Goal: Task Accomplishment & Management: Manage account settings

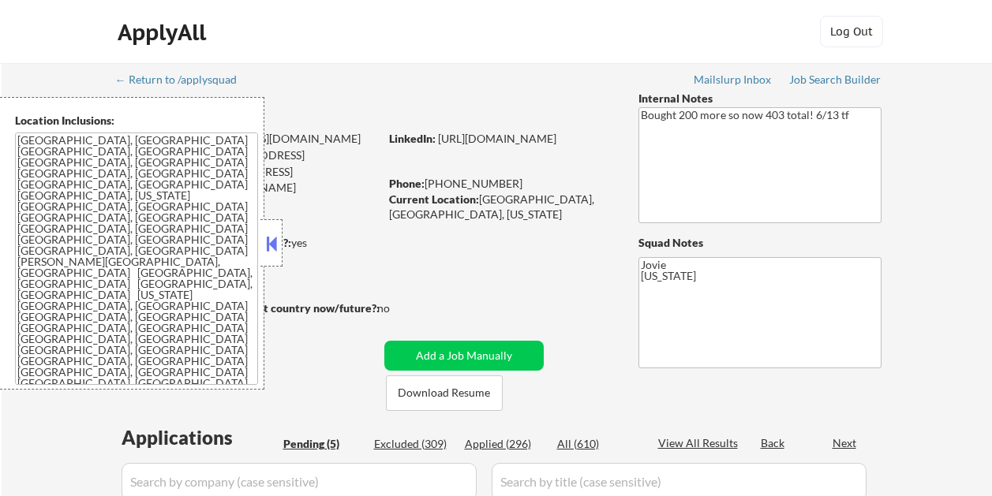
select select ""pending""
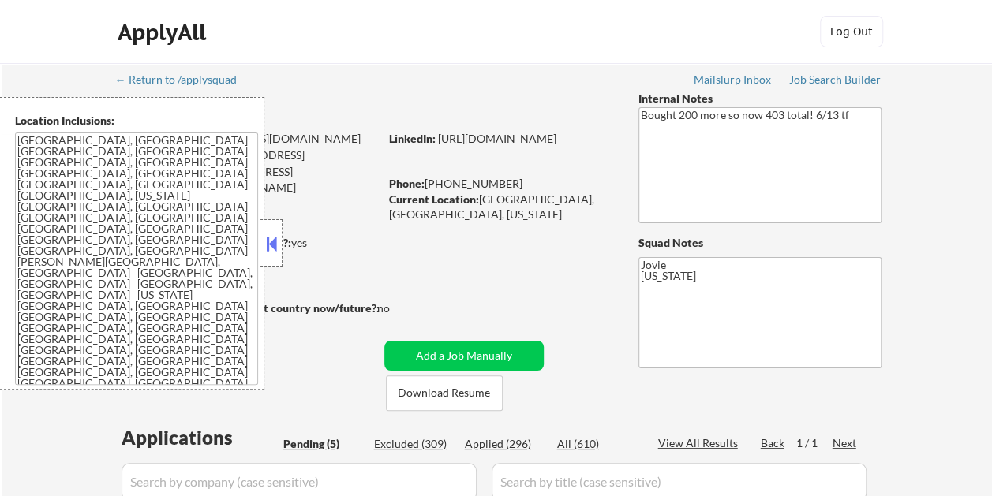
drag, startPoint x: 278, startPoint y: 238, endPoint x: 311, endPoint y: 249, distance: 34.9
click at [278, 238] on button at bounding box center [271, 244] width 17 height 24
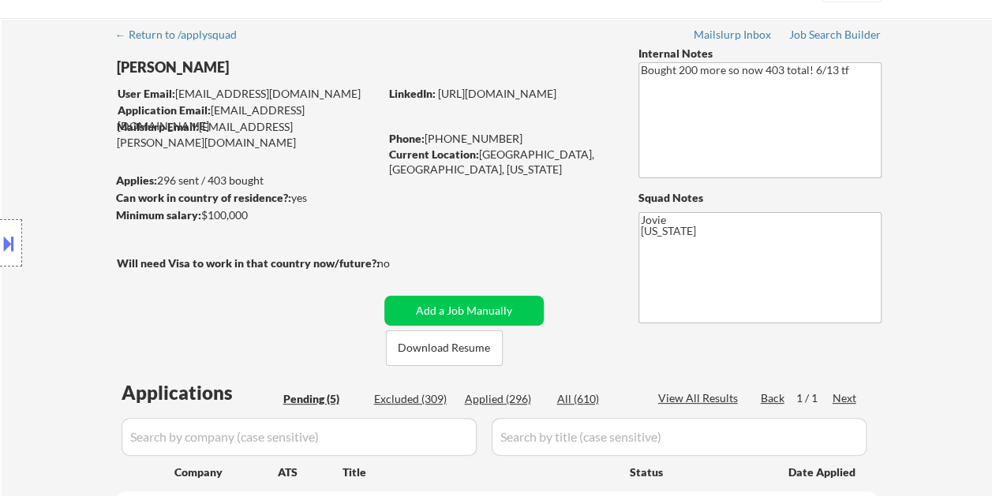
scroll to position [79, 0]
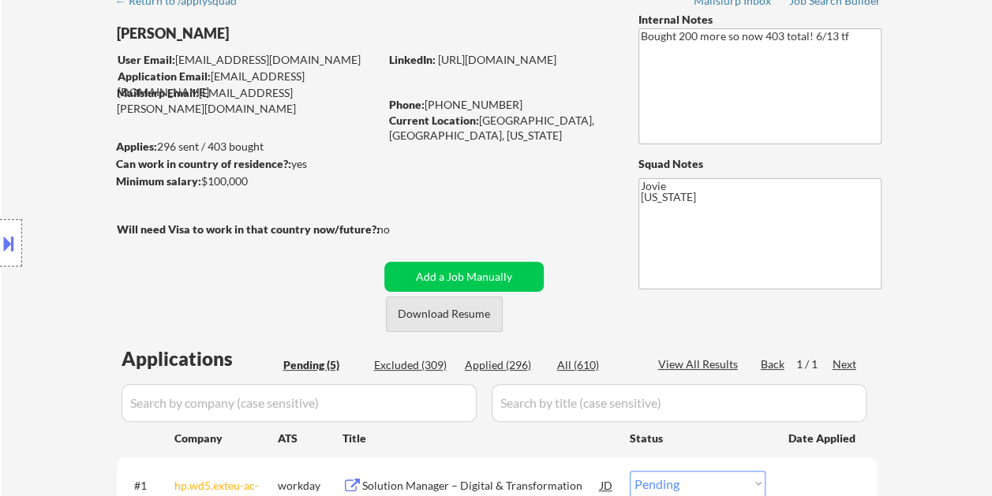
click at [418, 308] on button "Download Resume" at bounding box center [444, 315] width 117 height 36
click at [577, 188] on div "← Return to /applysquad Mailslurp Inbox Job Search Builder Toyin Daniel User Em…" at bounding box center [496, 432] width 787 height 896
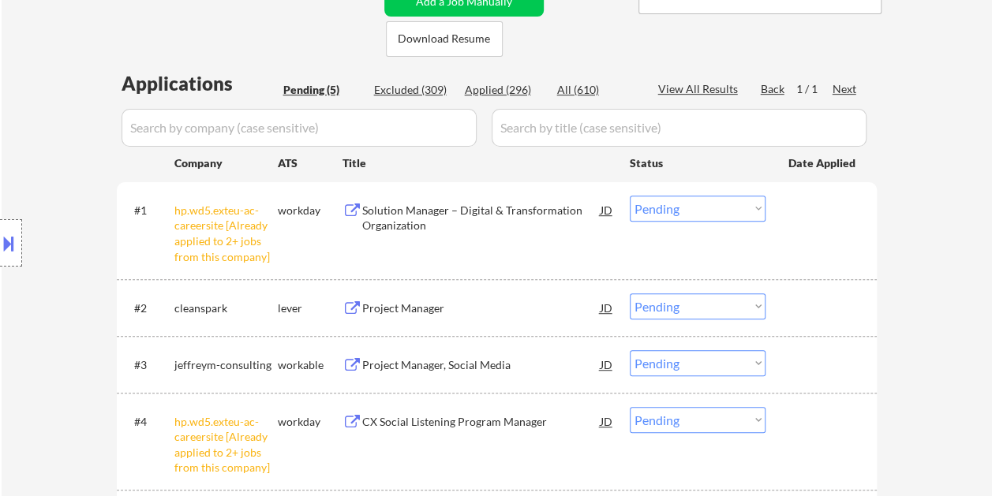
scroll to position [395, 0]
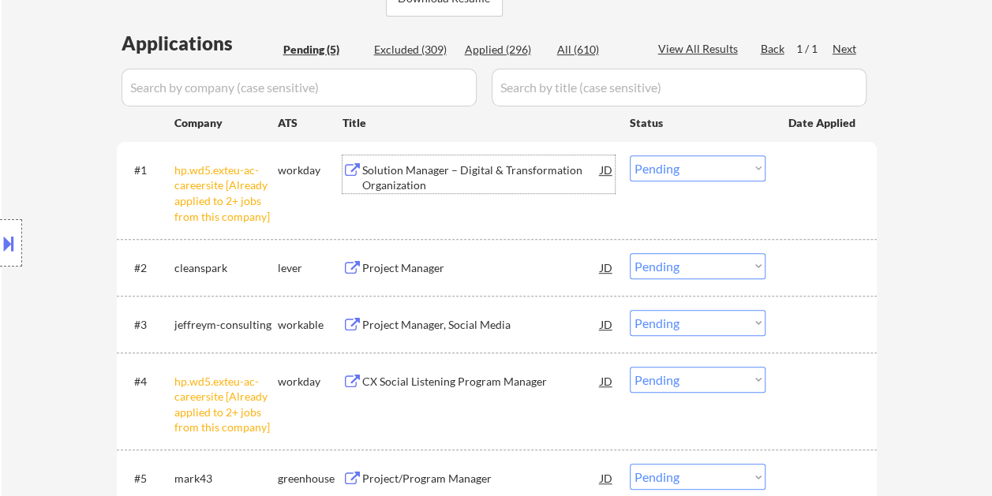
click at [522, 168] on div "Solution Manager – Digital & Transformation Organization" at bounding box center [481, 178] width 238 height 31
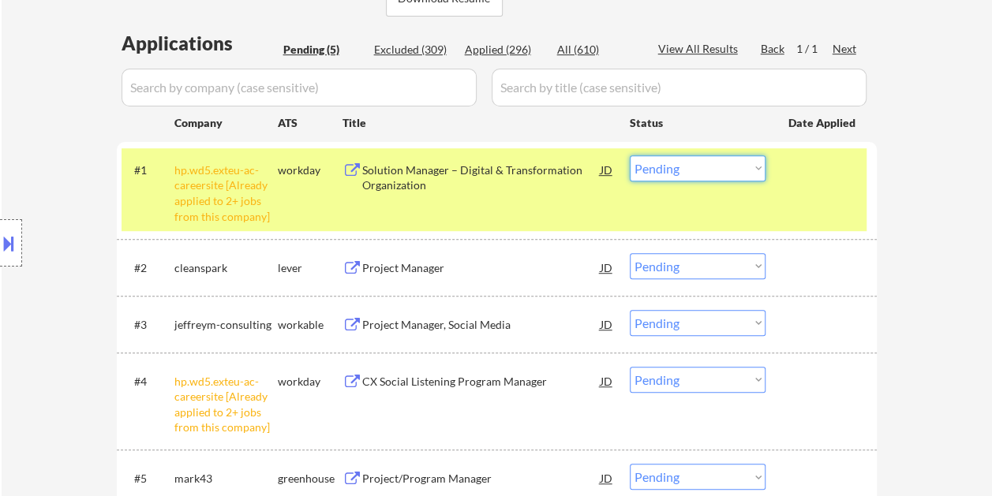
click at [757, 167] on select "Choose an option... Pending Applied Excluded (Questions) Excluded (Expired) Exc…" at bounding box center [698, 168] width 136 height 26
click at [630, 155] on select "Choose an option... Pending Applied Excluded (Questions) Excluded (Expired) Exc…" at bounding box center [698, 168] width 136 height 26
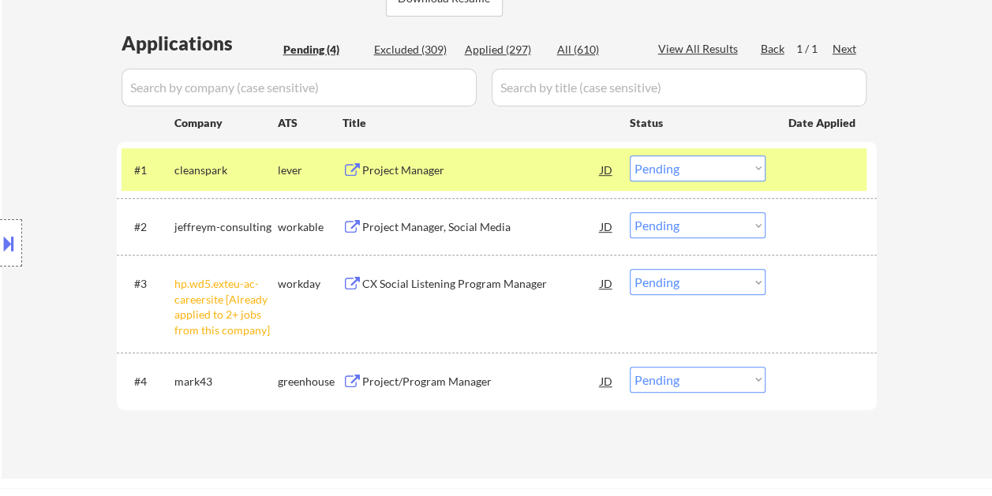
click at [502, 161] on div "Project Manager" at bounding box center [481, 169] width 238 height 28
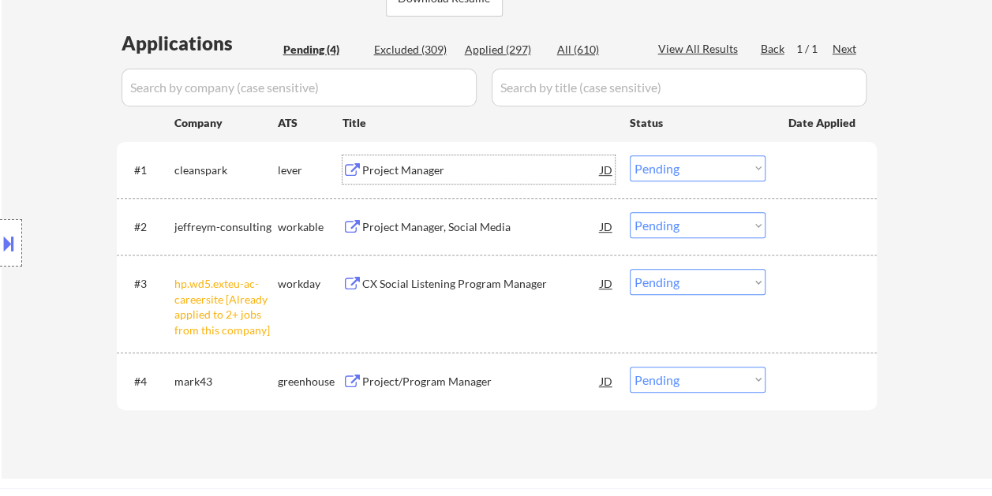
click at [757, 167] on select "Choose an option... Pending Applied Excluded (Questions) Excluded (Expired) Exc…" at bounding box center [698, 168] width 136 height 26
click at [630, 155] on select "Choose an option... Pending Applied Excluded (Questions) Excluded (Expired) Exc…" at bounding box center [698, 168] width 136 height 26
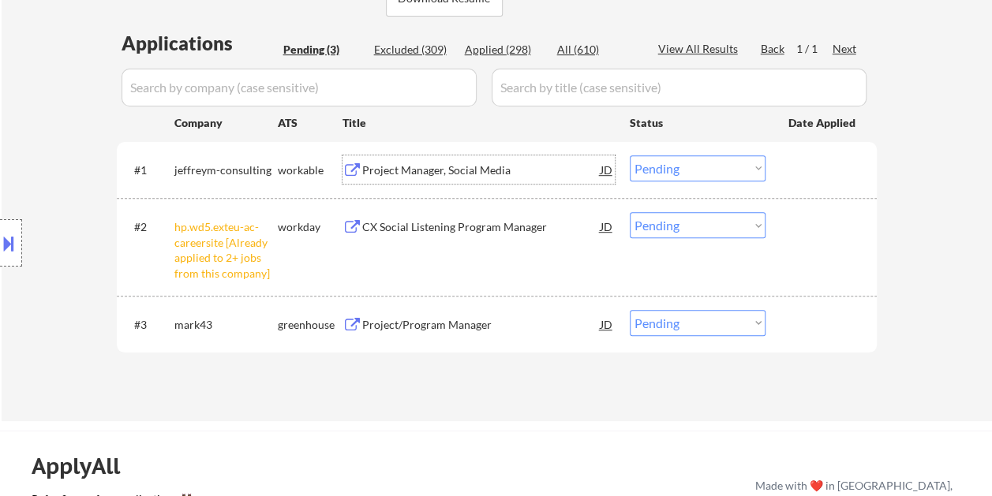
click at [429, 170] on div "Project Manager, Social Media" at bounding box center [481, 171] width 238 height 16
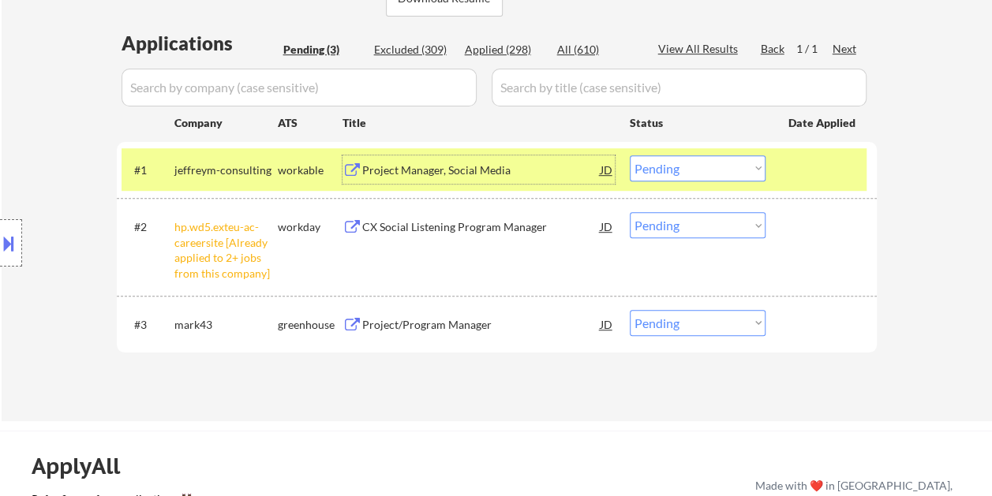
click at [759, 163] on select "Choose an option... Pending Applied Excluded (Questions) Excluded (Expired) Exc…" at bounding box center [698, 168] width 136 height 26
click at [630, 155] on select "Choose an option... Pending Applied Excluded (Questions) Excluded (Expired) Exc…" at bounding box center [698, 168] width 136 height 26
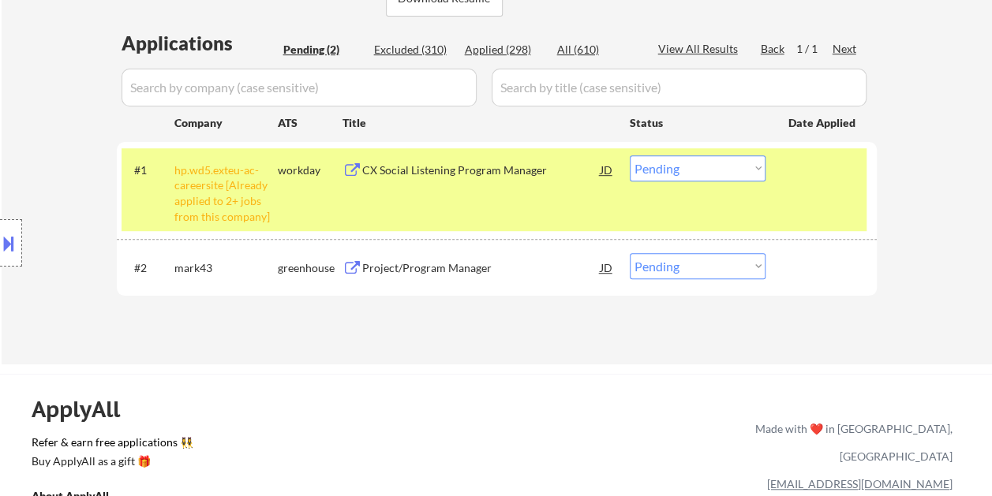
click at [451, 170] on div "CX Social Listening Program Manager" at bounding box center [481, 171] width 238 height 16
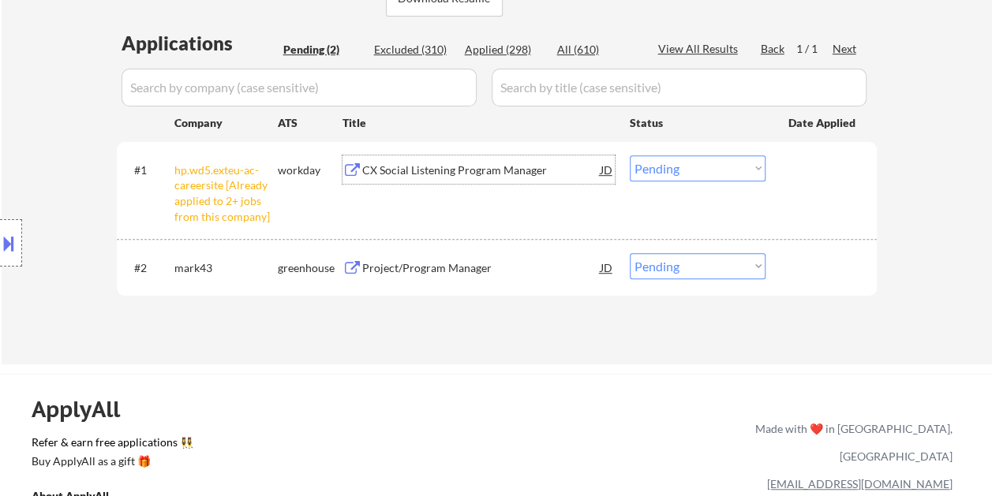
click at [797, 174] on div at bounding box center [822, 169] width 69 height 28
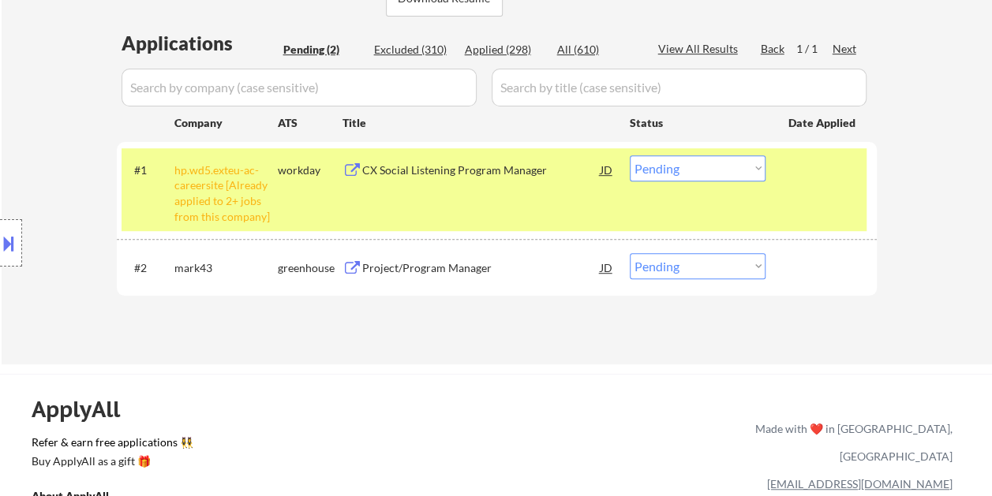
click at [749, 166] on select "Choose an option... Pending Applied Excluded (Questions) Excluded (Expired) Exc…" at bounding box center [698, 168] width 136 height 26
click at [630, 155] on select "Choose an option... Pending Applied Excluded (Questions) Excluded (Expired) Exc…" at bounding box center [698, 168] width 136 height 26
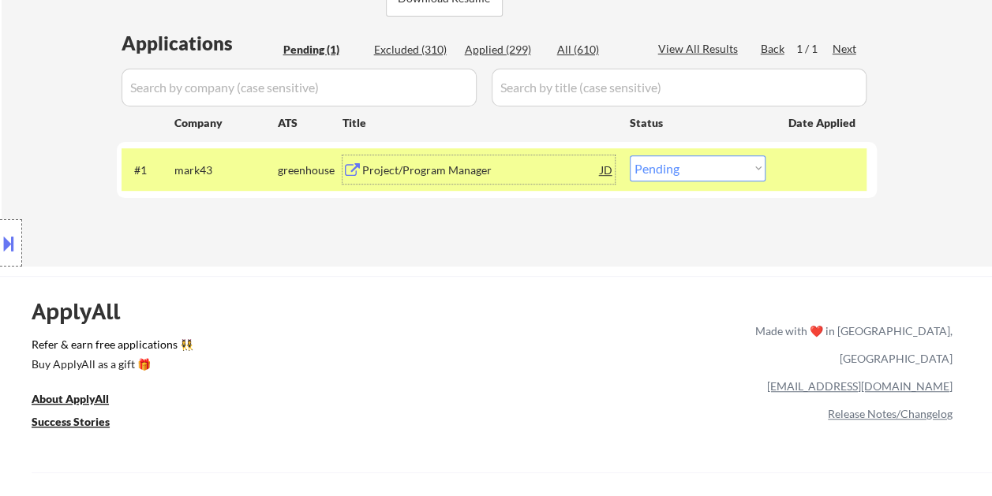
click at [482, 175] on div "Project/Program Manager" at bounding box center [481, 171] width 238 height 16
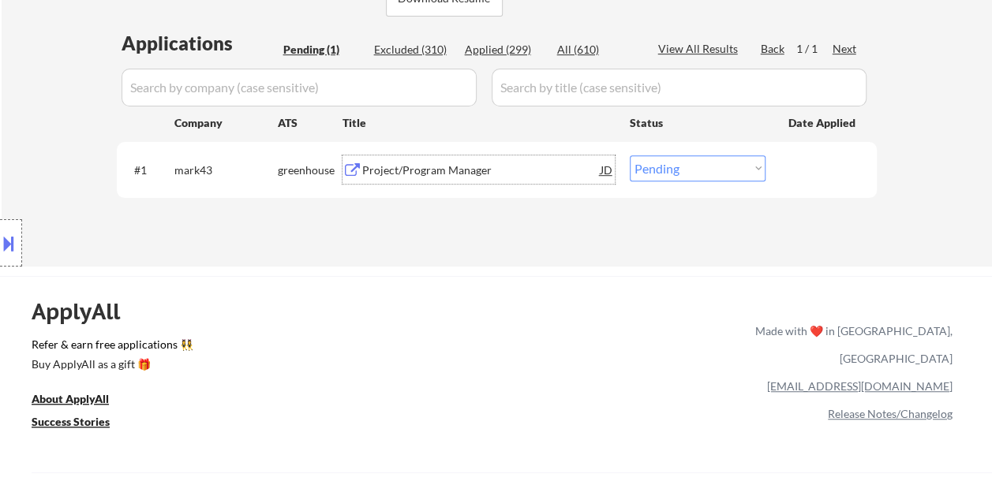
click at [511, 275] on div "← Return to /applysquad Mailslurp Inbox Job Search Builder Toyin Daniel User Em…" at bounding box center [496, 340] width 992 height 1470
click at [609, 164] on div "JD" at bounding box center [607, 169] width 16 height 28
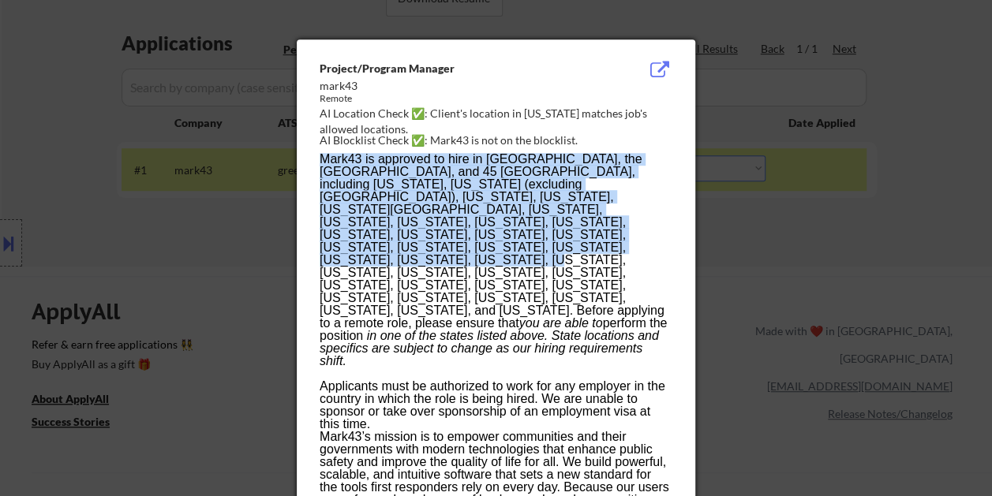
drag, startPoint x: 317, startPoint y: 58, endPoint x: 389, endPoint y: 243, distance: 198.1
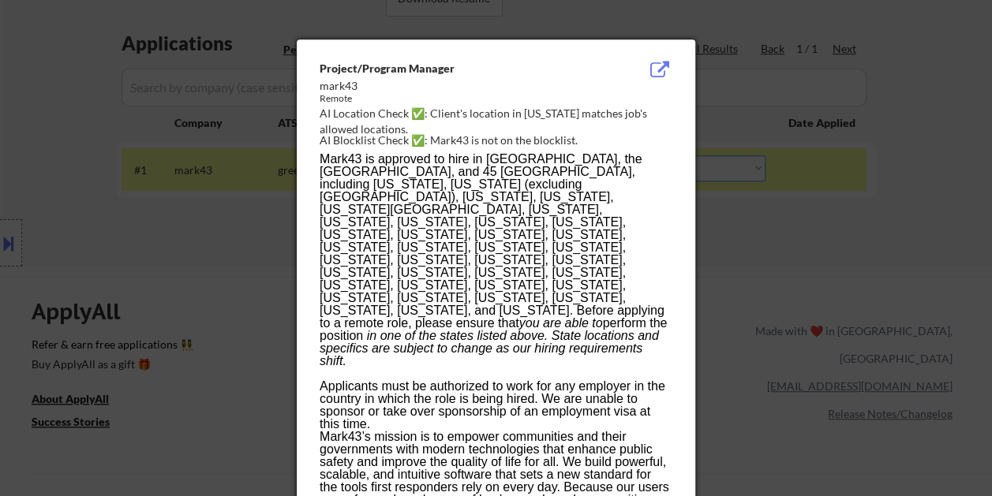
drag, startPoint x: 389, startPoint y: 243, endPoint x: 447, endPoint y: 78, distance: 174.9
click at [467, 75] on div "Project/Program Manager" at bounding box center [456, 69] width 273 height 16
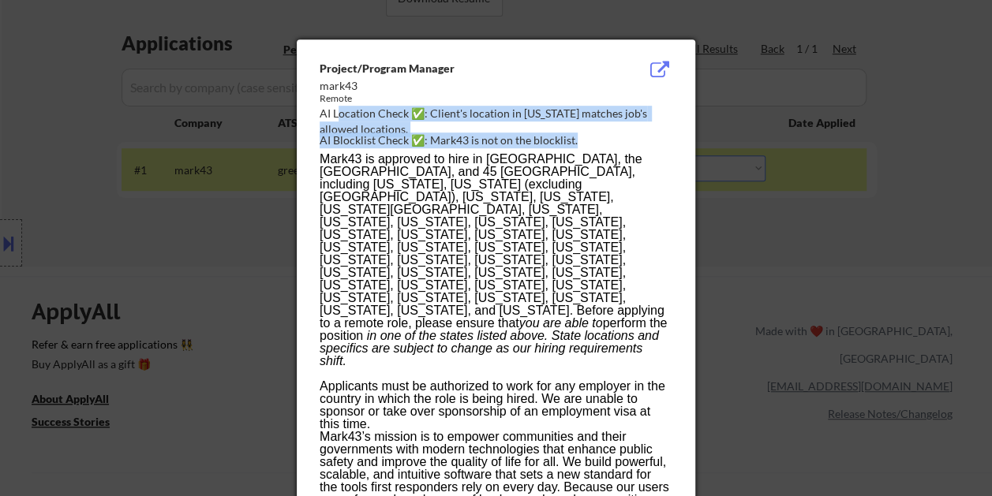
drag, startPoint x: 319, startPoint y: 57, endPoint x: 338, endPoint y: 109, distance: 55.4
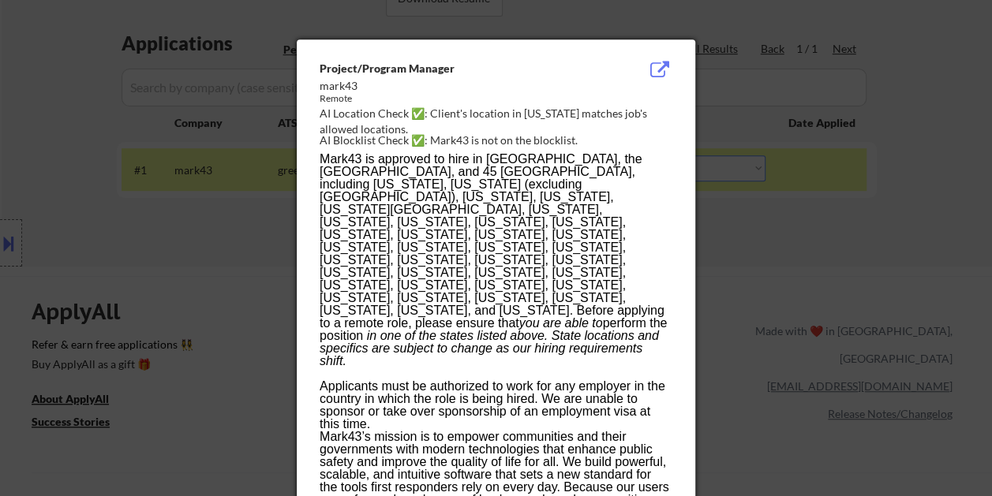
drag, startPoint x: 338, startPoint y: 109, endPoint x: 406, endPoint y: 188, distance: 104.1
click at [406, 188] on span "Mark43 is approved to hire in Canada, the UK, and 45 U.S. states, including Ari…" at bounding box center [492, 241] width 345 height 178
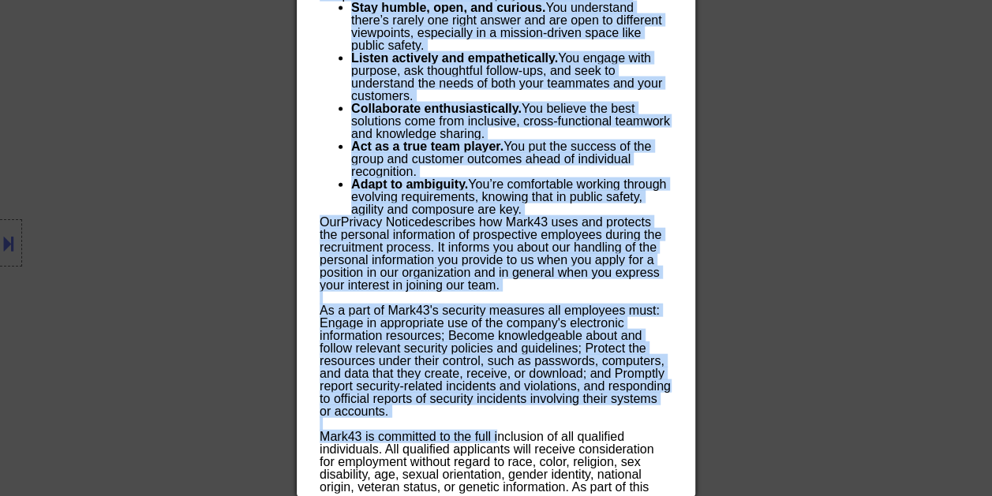
scroll to position [1721, 0]
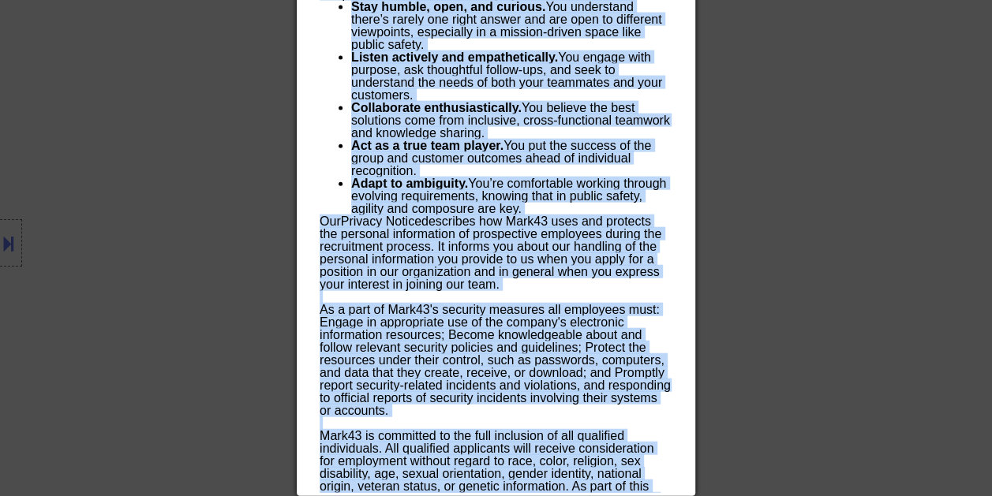
drag, startPoint x: 319, startPoint y: 65, endPoint x: 640, endPoint y: 489, distance: 532.3
copy div "Project/Program Manager mark43 Remote AI Location Check ✅: Client's location in…"
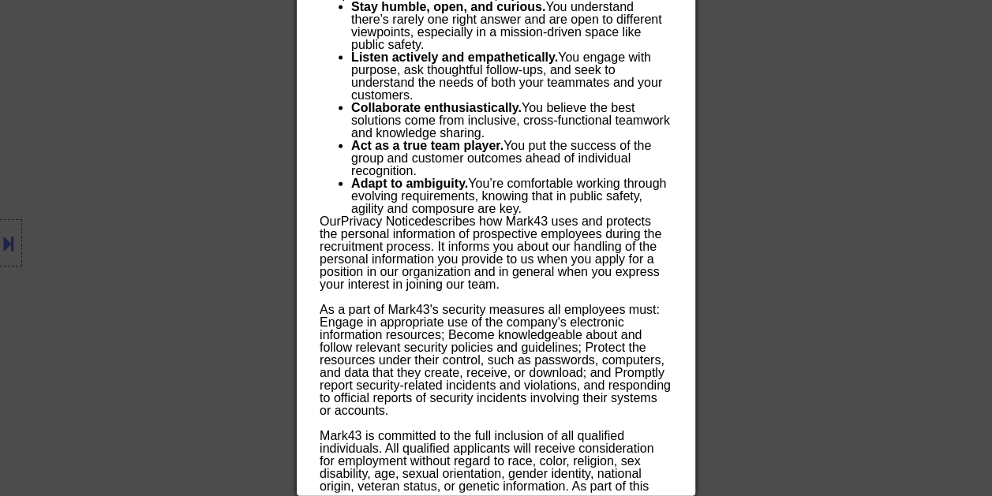
click at [856, 150] on div at bounding box center [496, 248] width 992 height 496
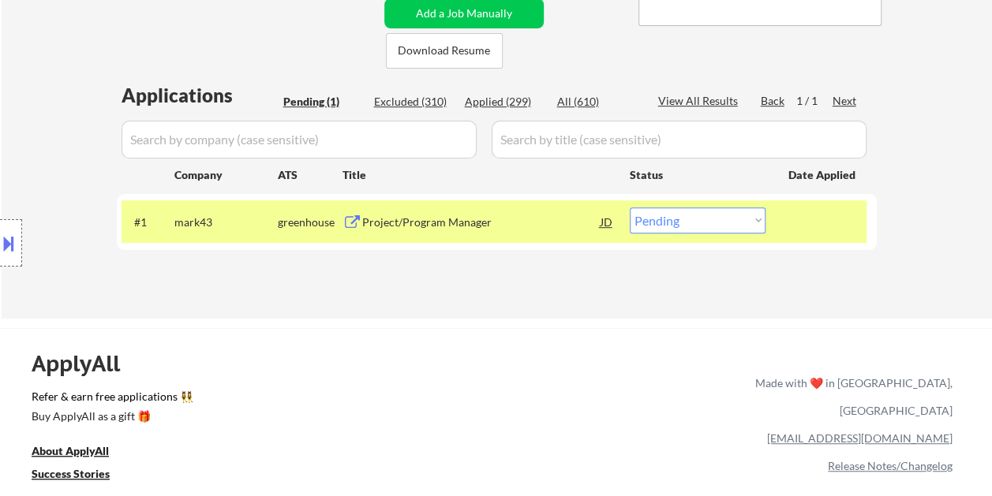
scroll to position [185, 0]
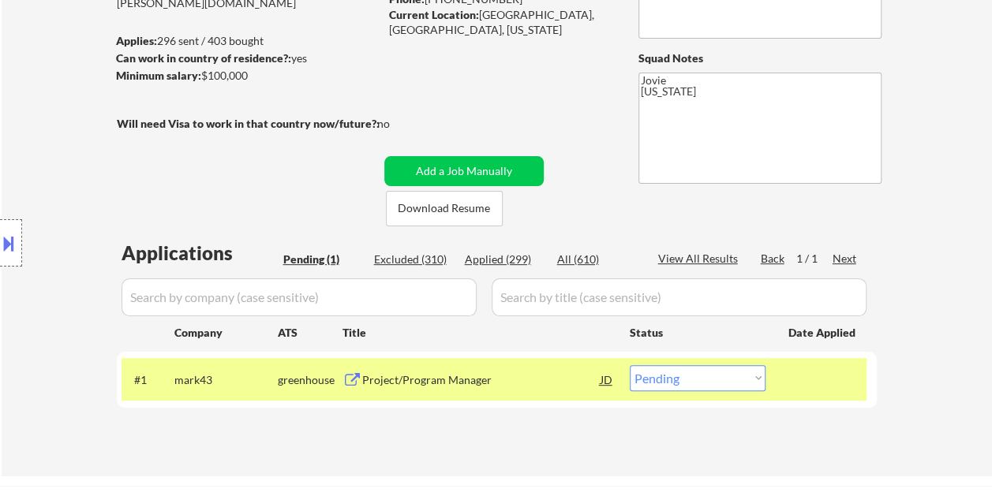
click at [749, 372] on select "Choose an option... Pending Applied Excluded (Questions) Excluded (Expired) Exc…" at bounding box center [698, 378] width 136 height 26
click at [630, 365] on select "Choose an option... Pending Applied Excluded (Questions) Excluded (Expired) Exc…" at bounding box center [698, 378] width 136 height 26
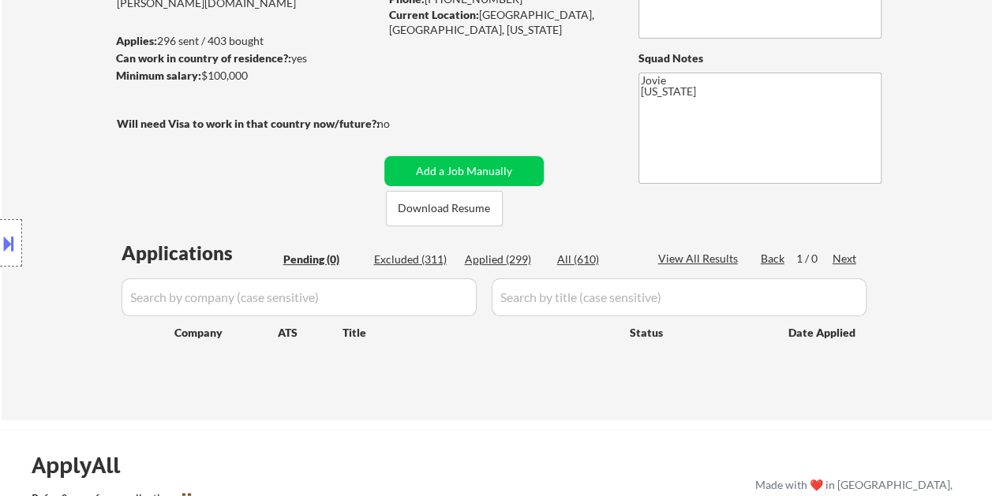
click at [503, 257] on div "Applied (299)" at bounding box center [504, 260] width 79 height 16
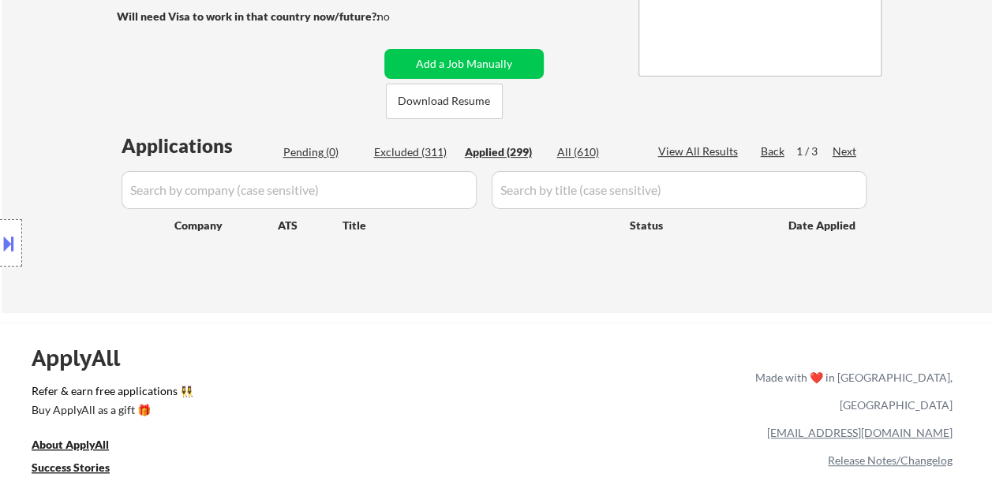
scroll to position [421, 0]
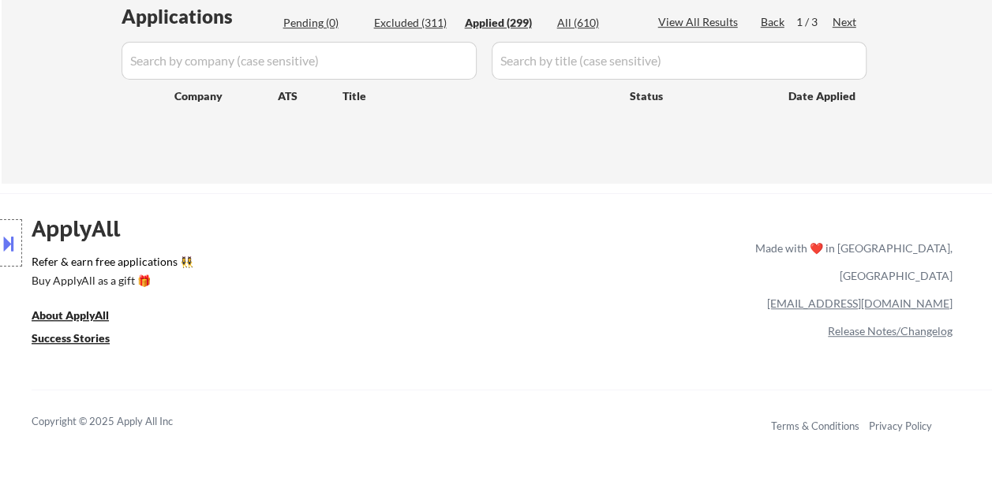
select select ""applied""
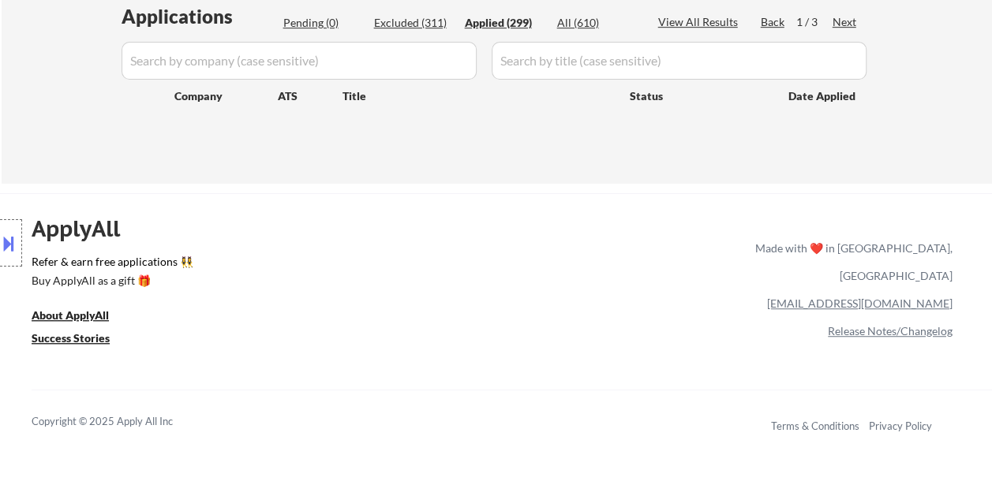
select select ""applied""
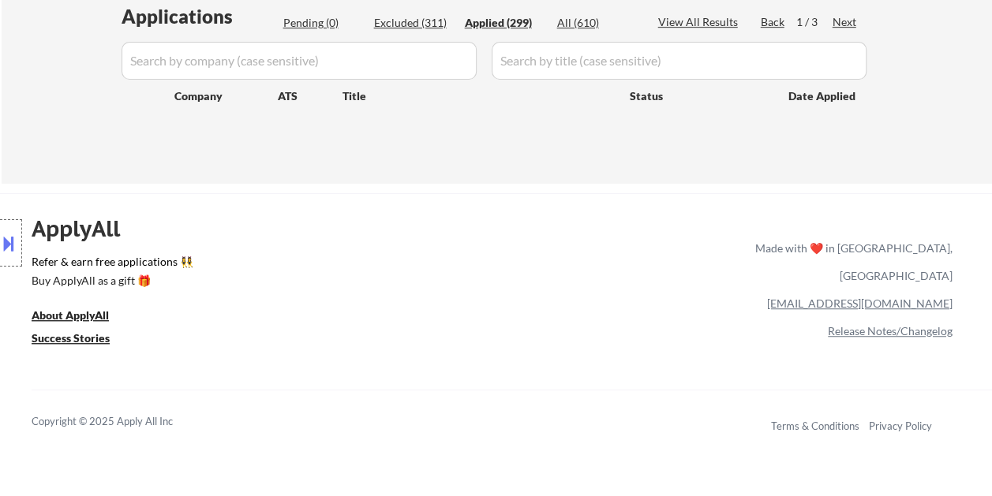
select select ""applied""
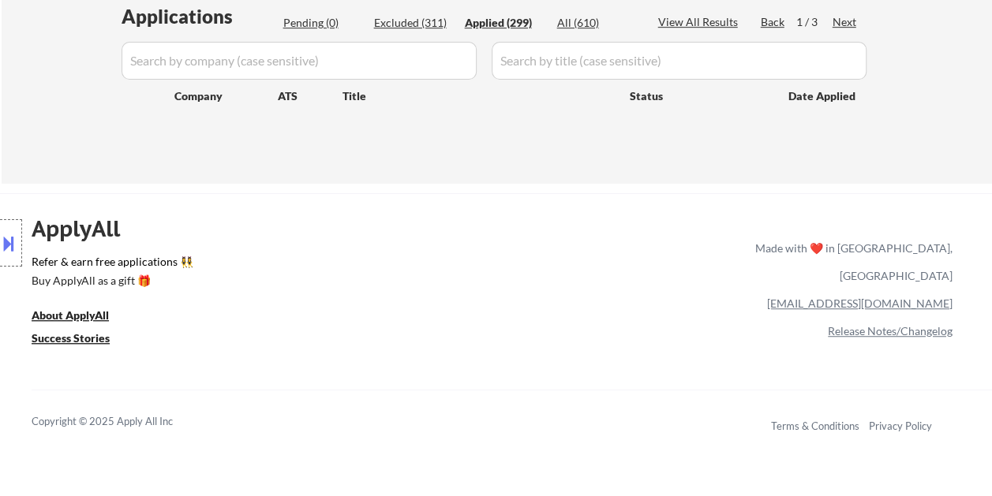
select select ""applied""
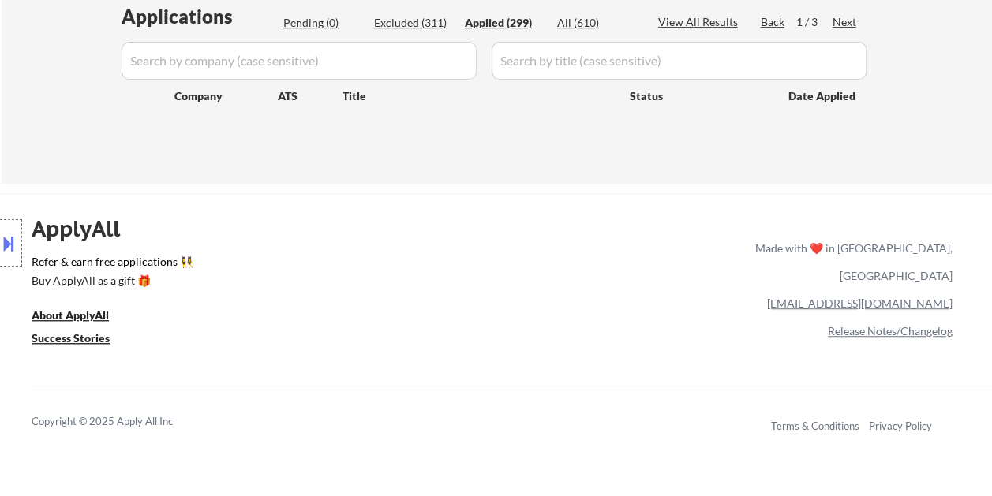
select select ""applied""
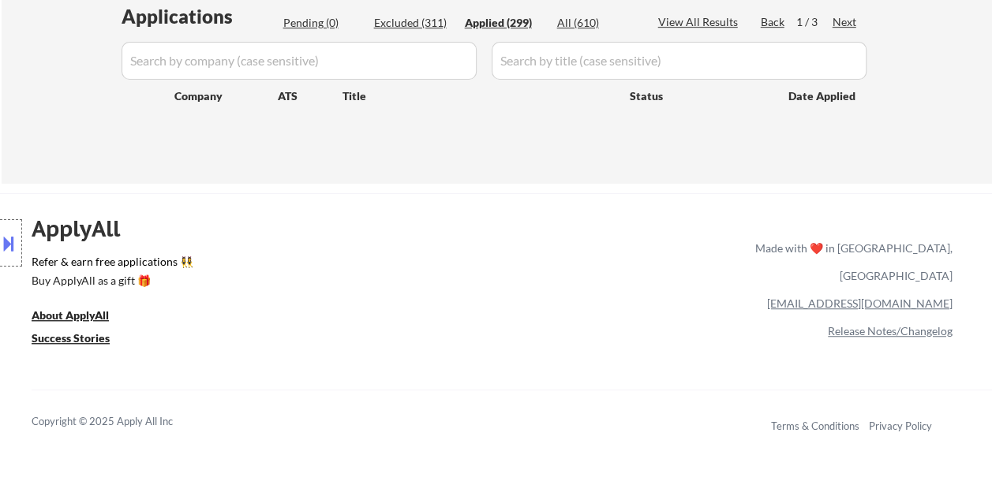
select select ""applied""
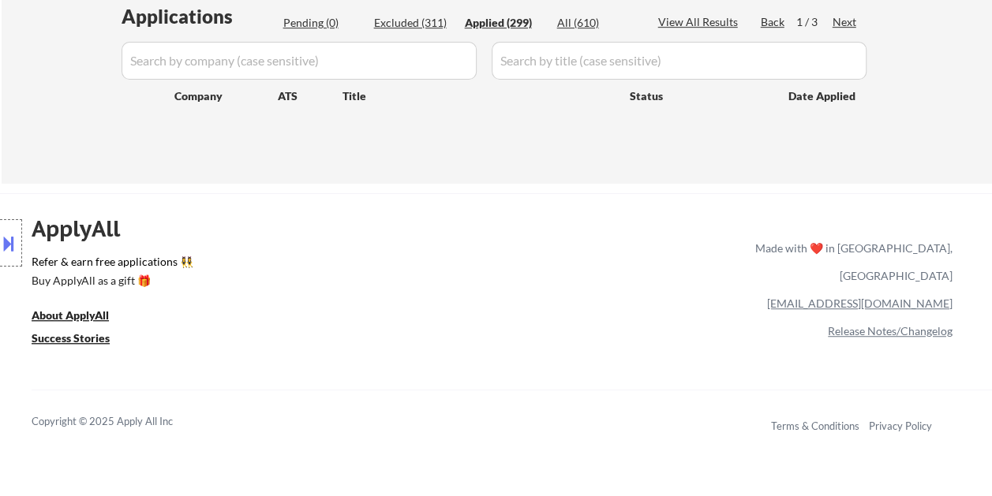
select select ""applied""
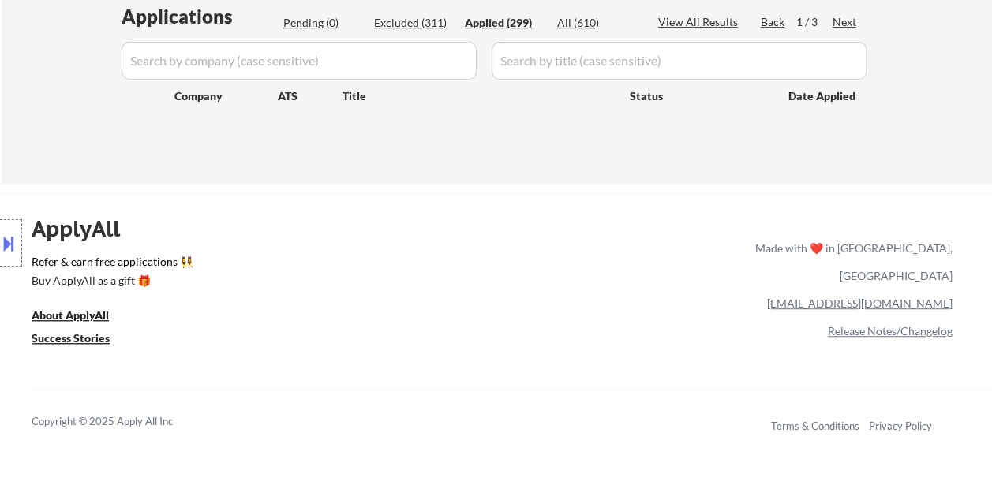
select select ""applied""
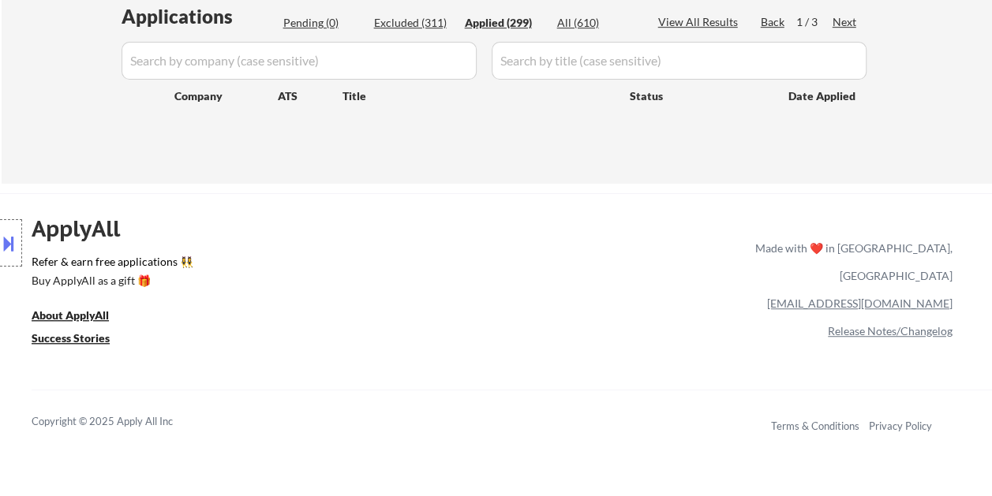
select select ""applied""
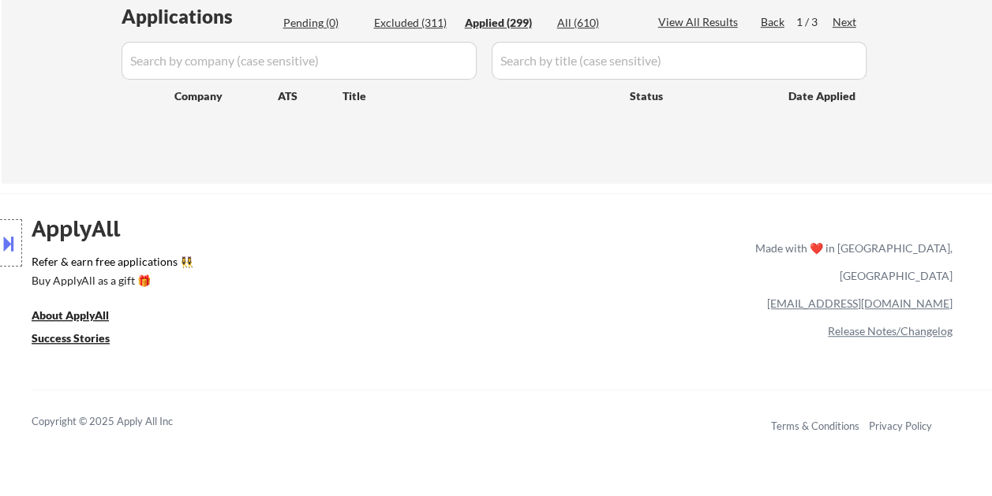
select select ""applied""
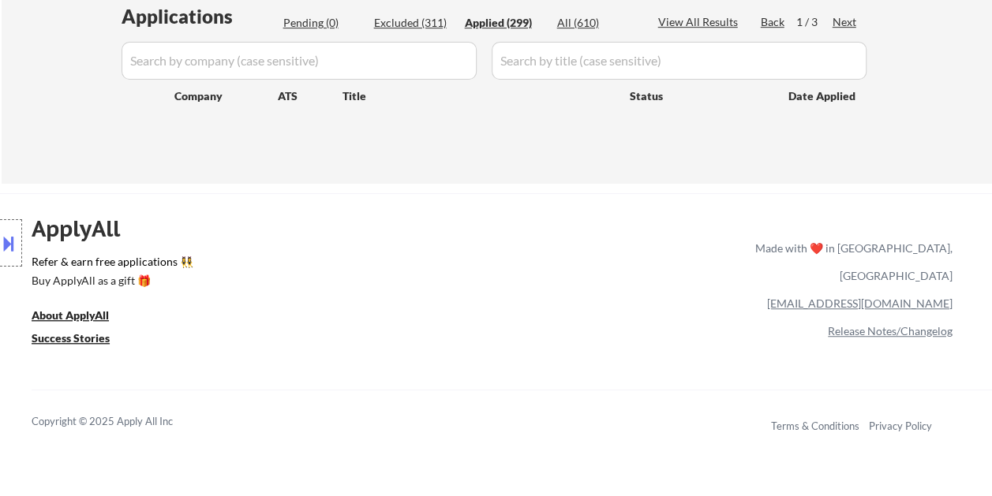
select select ""applied""
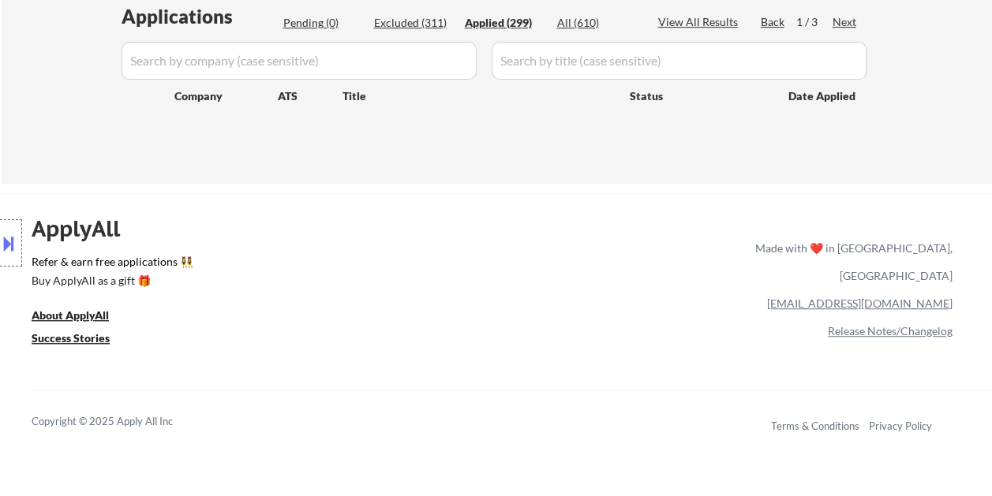
select select ""applied""
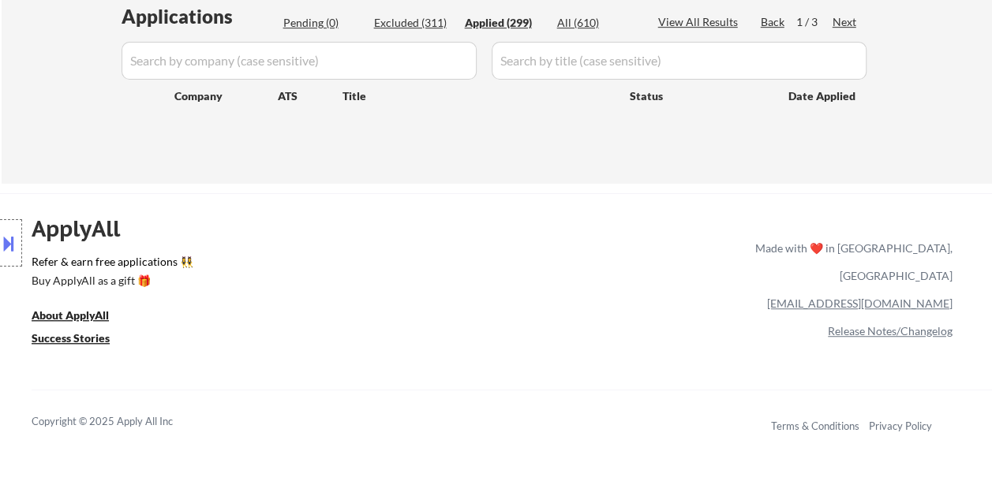
select select ""applied""
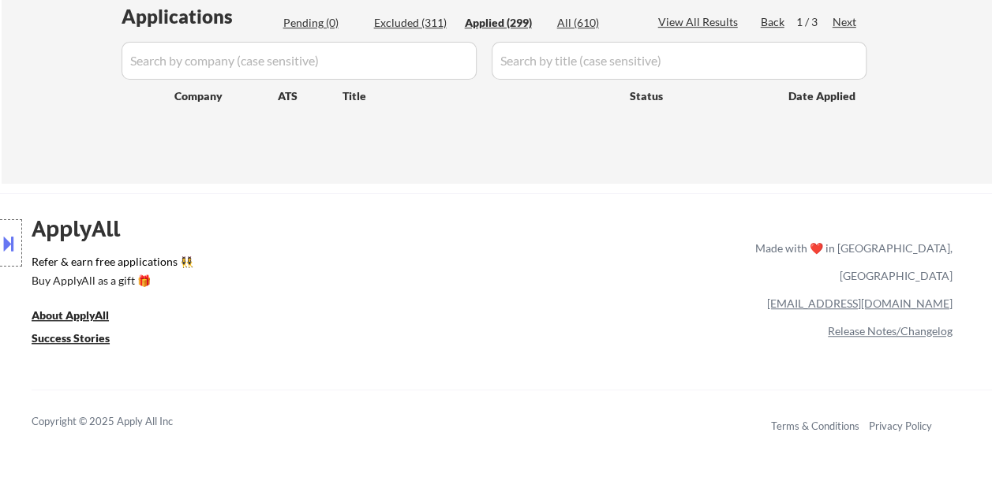
select select ""applied""
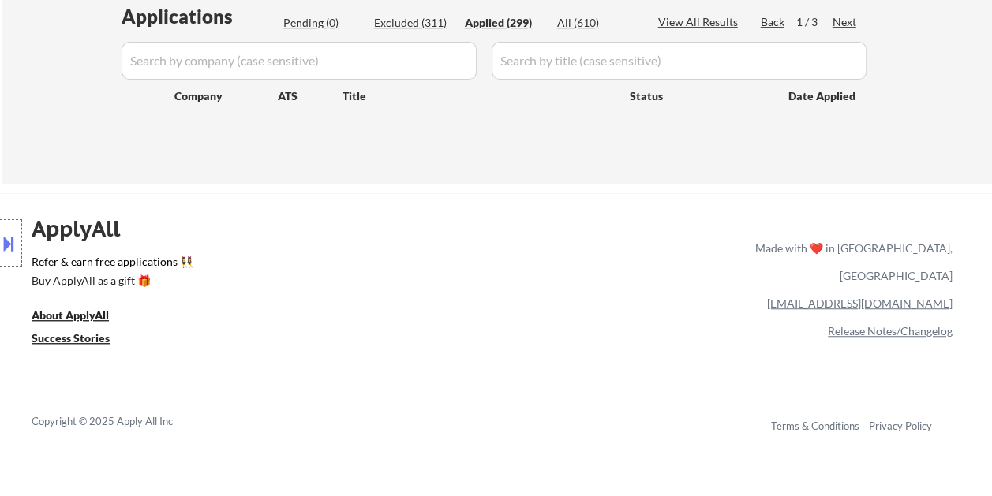
select select ""applied""
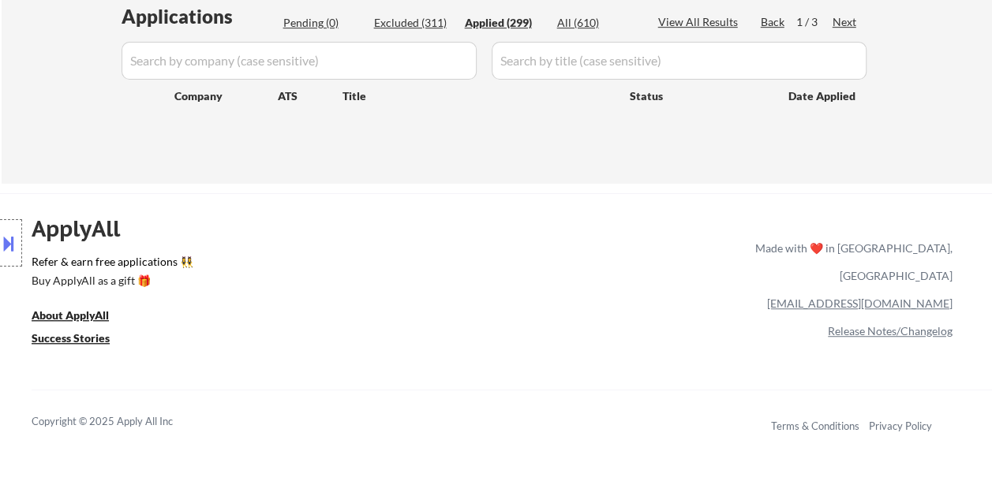
select select ""applied""
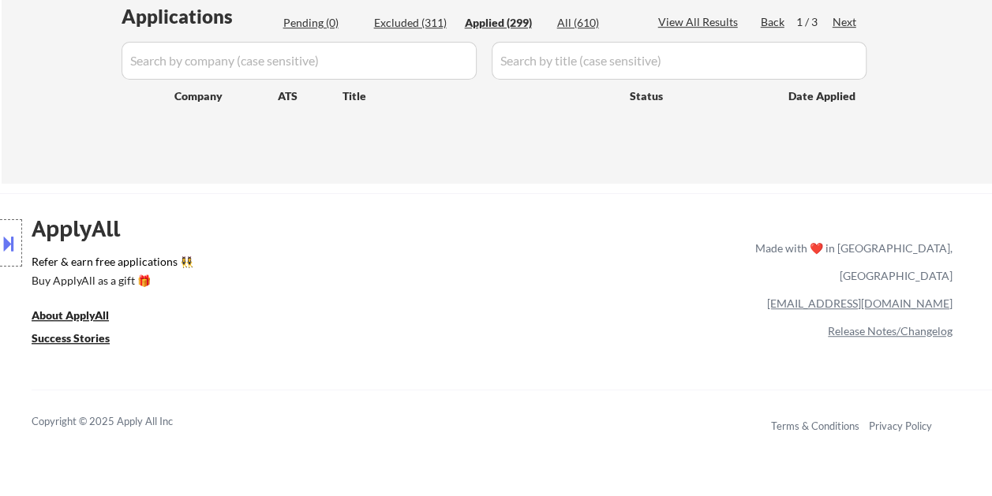
select select ""applied""
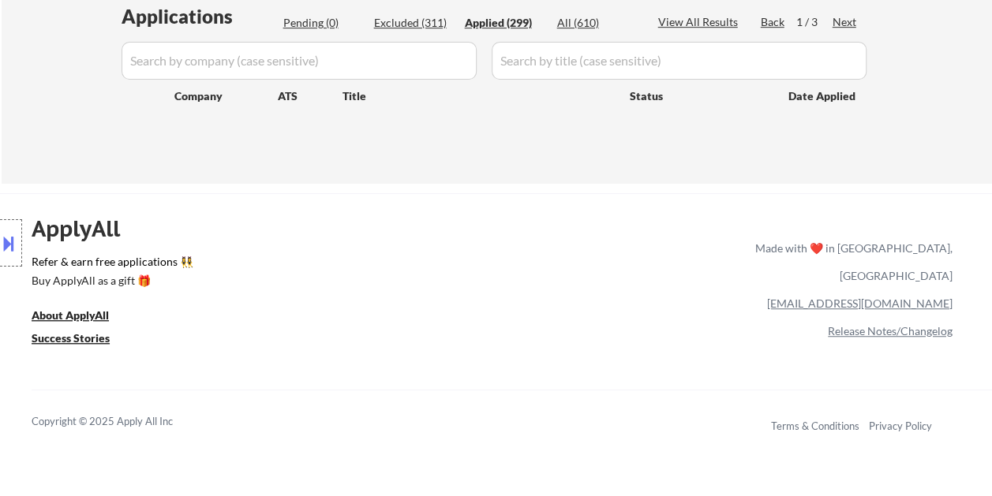
select select ""applied""
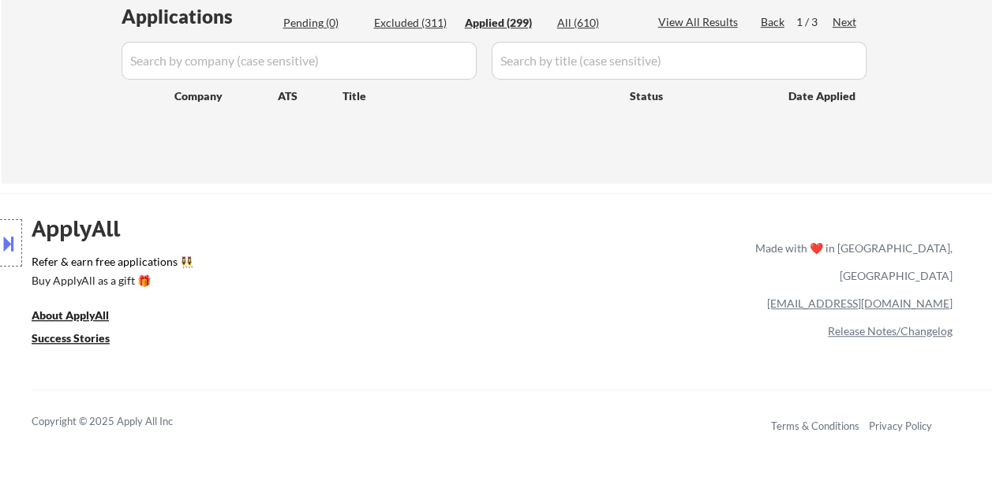
select select ""applied""
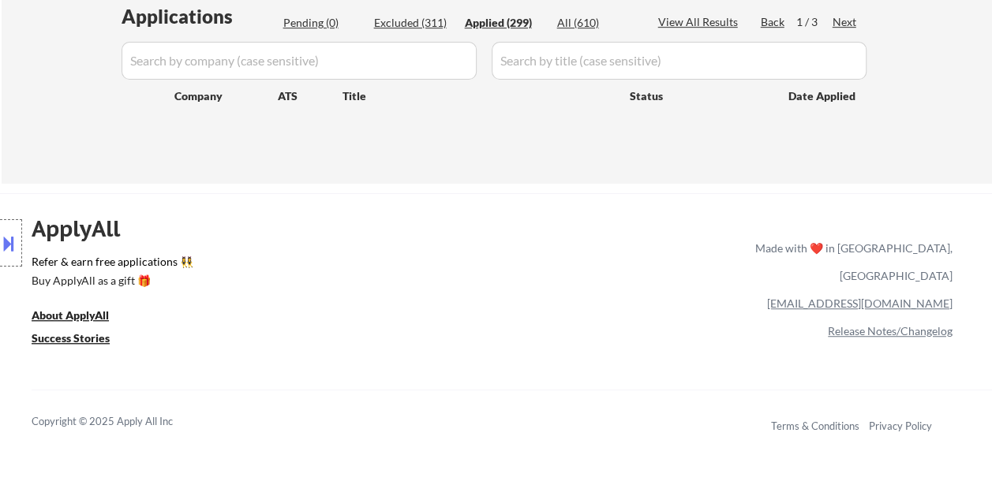
select select ""applied""
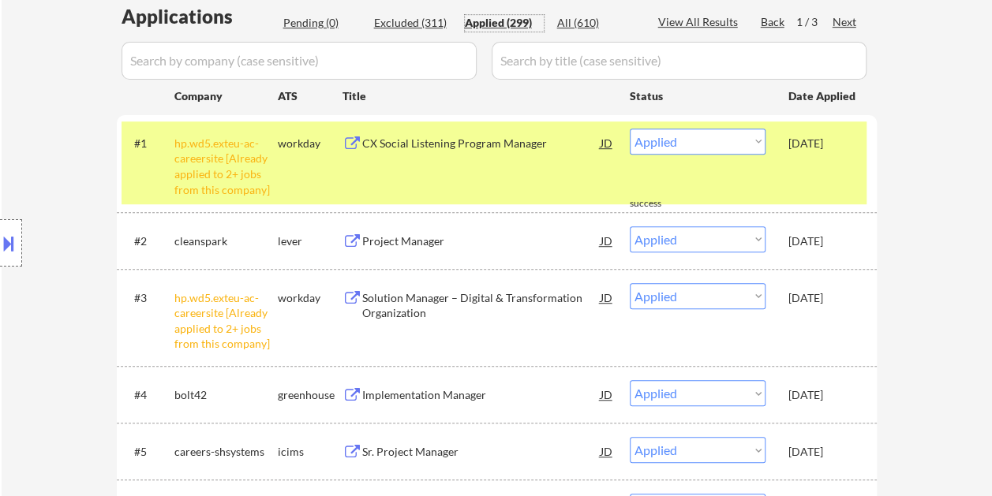
scroll to position [264, 0]
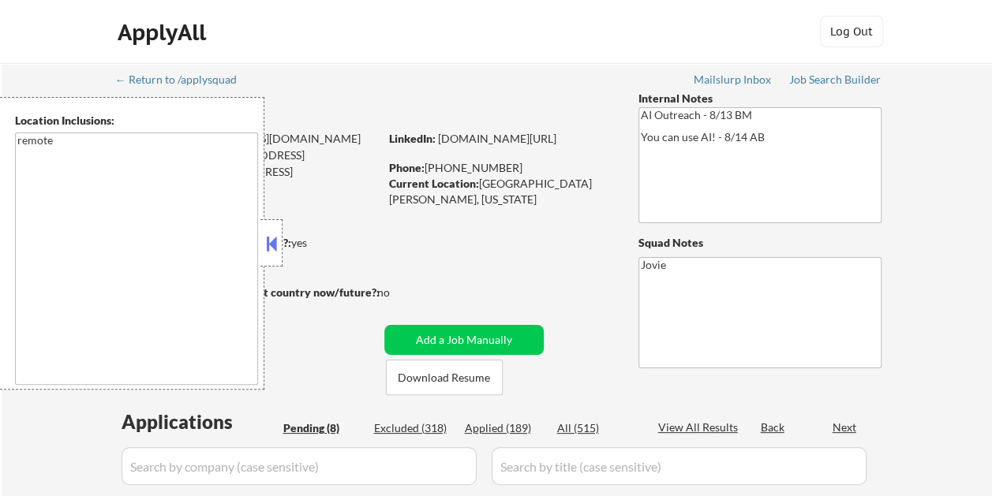
select select ""pending""
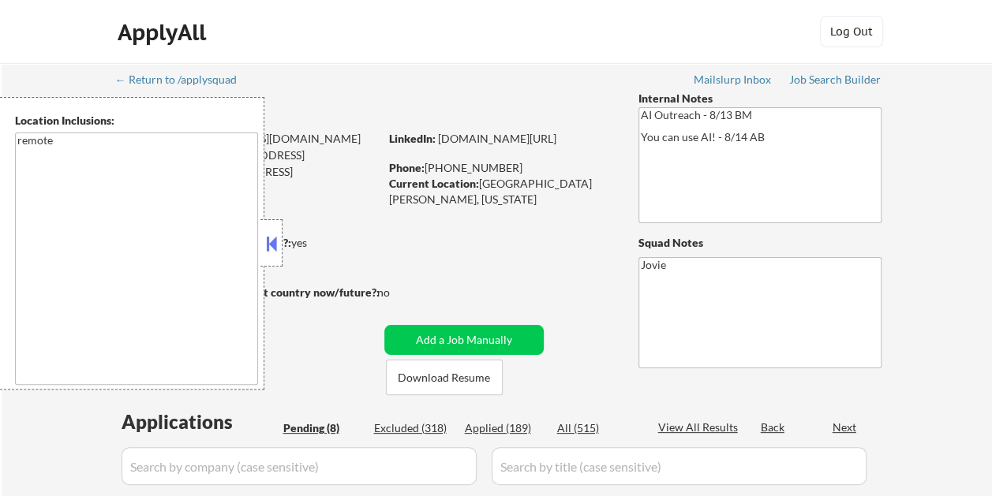
select select ""pending""
click at [275, 243] on button at bounding box center [271, 244] width 17 height 24
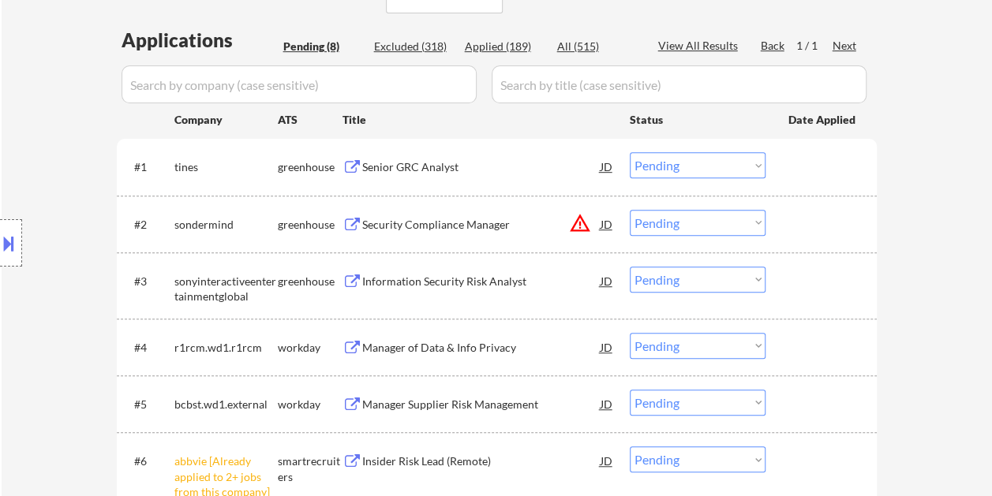
scroll to position [395, 0]
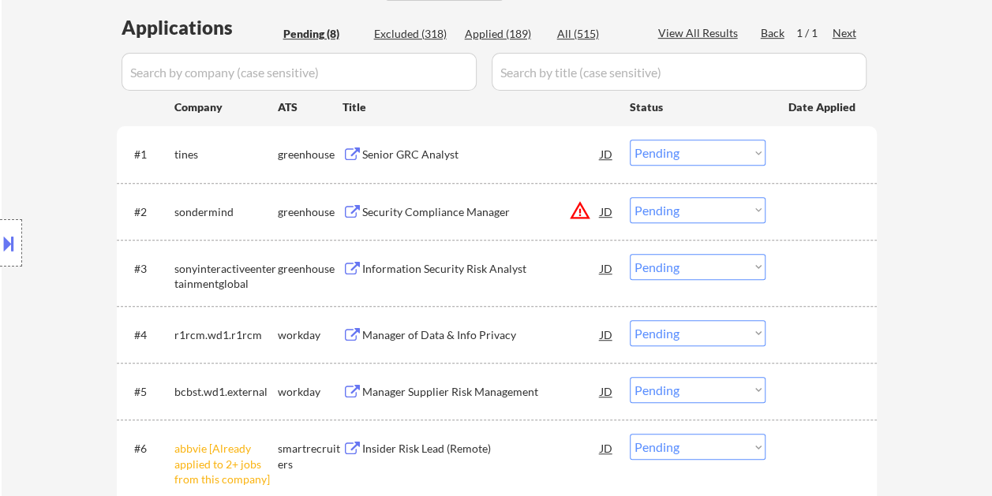
click at [391, 144] on div "Senior GRC Analyst" at bounding box center [481, 154] width 238 height 28
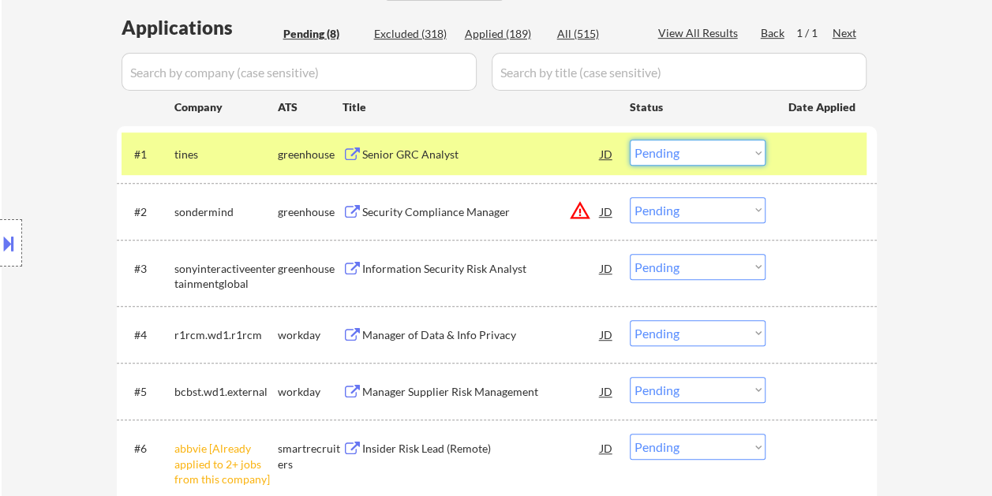
click at [718, 148] on select "Choose an option... Pending Applied Excluded (Questions) Excluded (Expired) Exc…" at bounding box center [698, 153] width 136 height 26
click at [630, 140] on select "Choose an option... Pending Applied Excluded (Questions) Excluded (Expired) Exc…" at bounding box center [698, 153] width 136 height 26
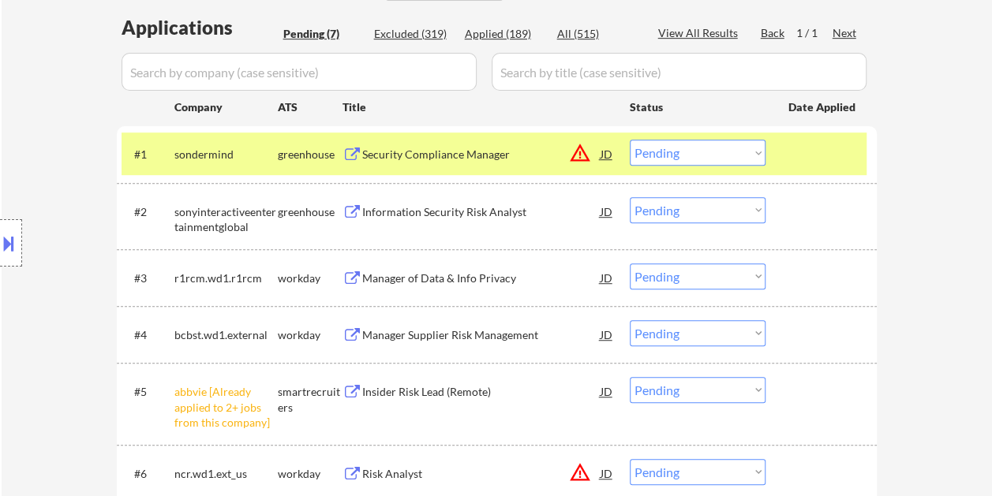
click at [442, 150] on div "Security Compliance Manager" at bounding box center [481, 155] width 238 height 16
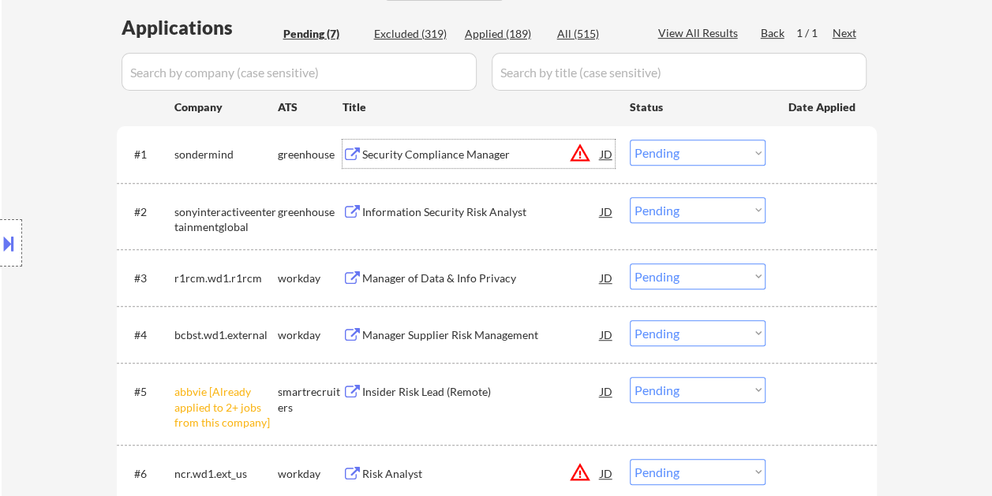
click at [800, 159] on div at bounding box center [822, 154] width 69 height 28
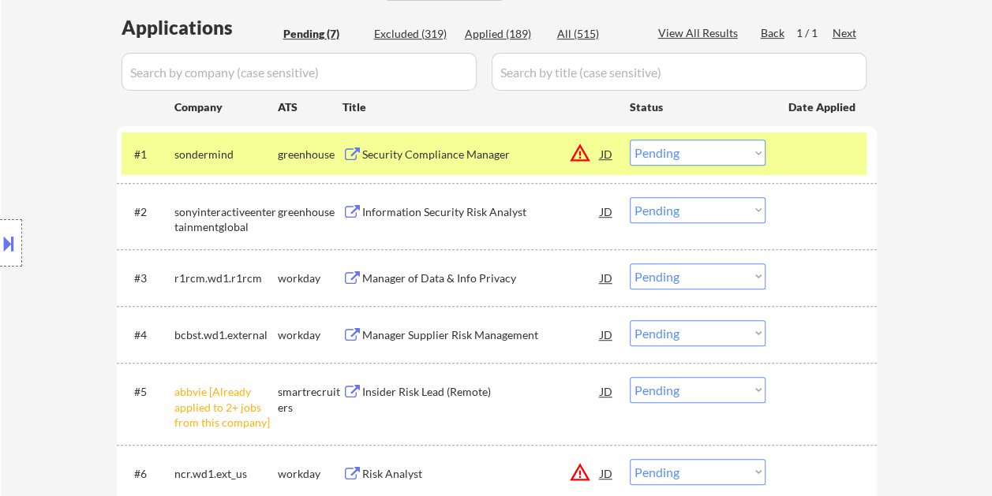
click at [761, 150] on select "Choose an option... Pending Applied Excluded (Questions) Excluded (Expired) Exc…" at bounding box center [698, 153] width 136 height 26
click at [630, 140] on select "Choose an option... Pending Applied Excluded (Questions) Excluded (Expired) Exc…" at bounding box center [698, 153] width 136 height 26
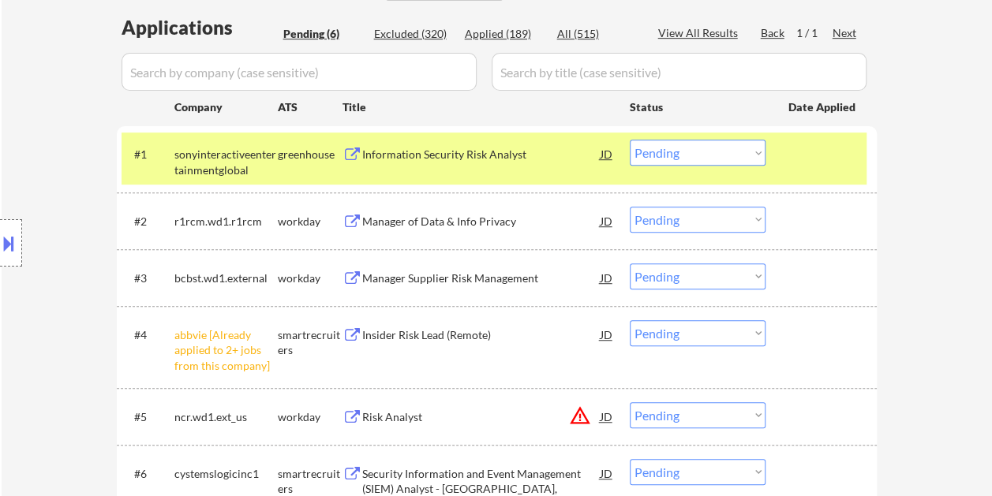
click at [427, 150] on div "Information Security Risk Analyst" at bounding box center [481, 155] width 238 height 16
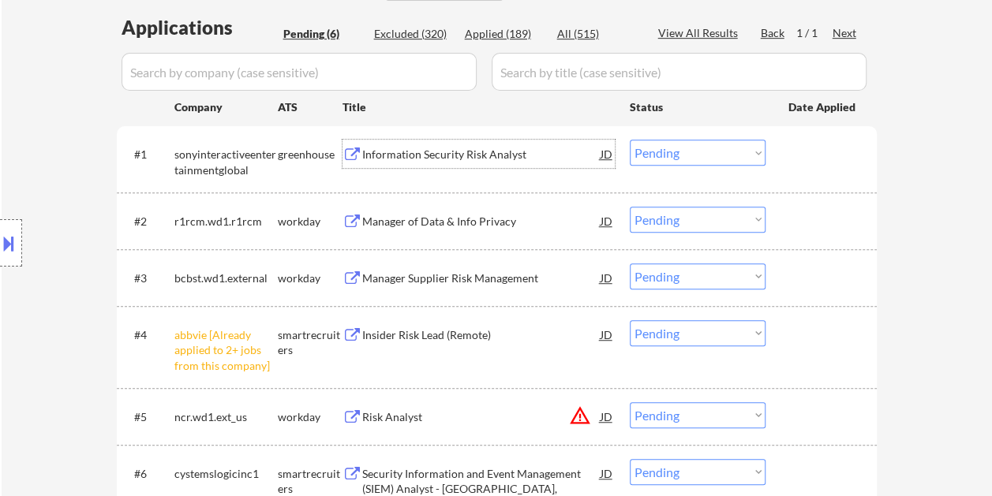
click at [772, 166] on div "#1 sonyinteractiveentertainmentglobal greenhouse Information Security Risk Anal…" at bounding box center [494, 159] width 745 height 52
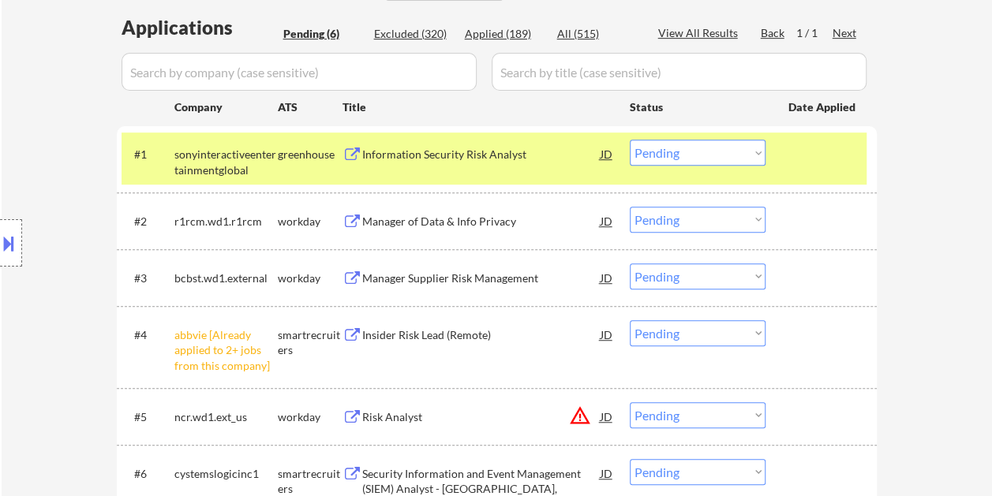
click at [750, 158] on select "Choose an option... Pending Applied Excluded (Questions) Excluded (Expired) Exc…" at bounding box center [698, 153] width 136 height 26
click at [630, 140] on select "Choose an option... Pending Applied Excluded (Questions) Excluded (Expired) Exc…" at bounding box center [698, 153] width 136 height 26
select select ""pending""
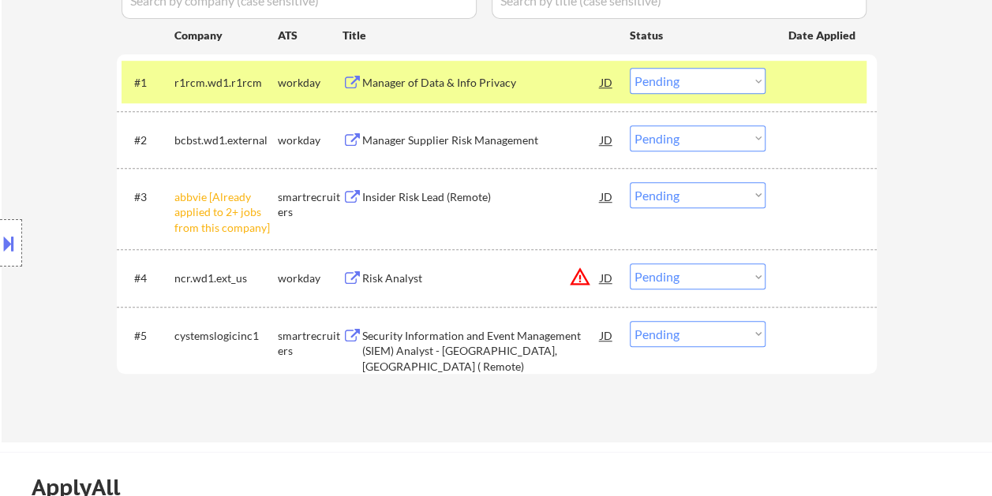
scroll to position [552, 0]
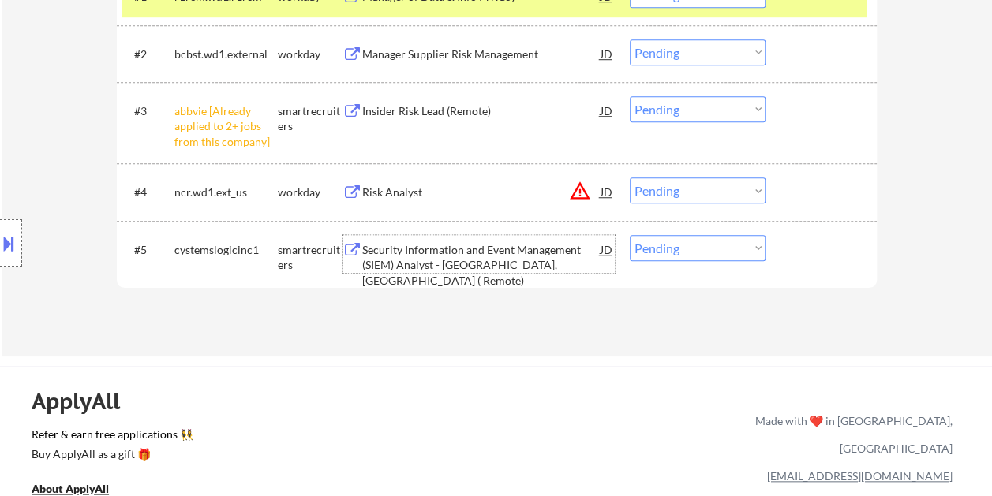
click at [417, 257] on div "Security Information and Event Management (SIEM) Analyst - [GEOGRAPHIC_DATA], […" at bounding box center [481, 265] width 238 height 47
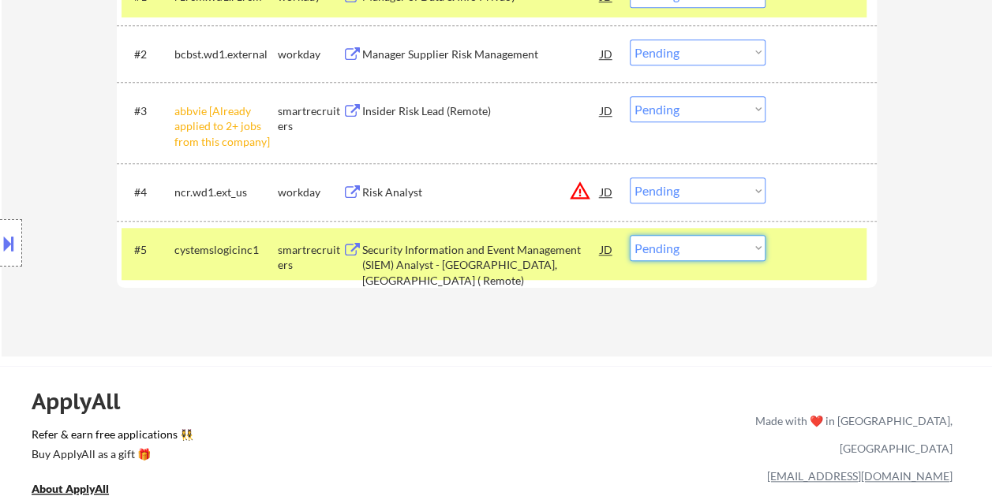
click at [749, 251] on select "Choose an option... Pending Applied Excluded (Questions) Excluded (Expired) Exc…" at bounding box center [698, 248] width 136 height 26
select select ""excluded__bad_match_""
click at [630, 235] on select "Choose an option... Pending Applied Excluded (Questions) Excluded (Expired) Exc…" at bounding box center [698, 248] width 136 height 26
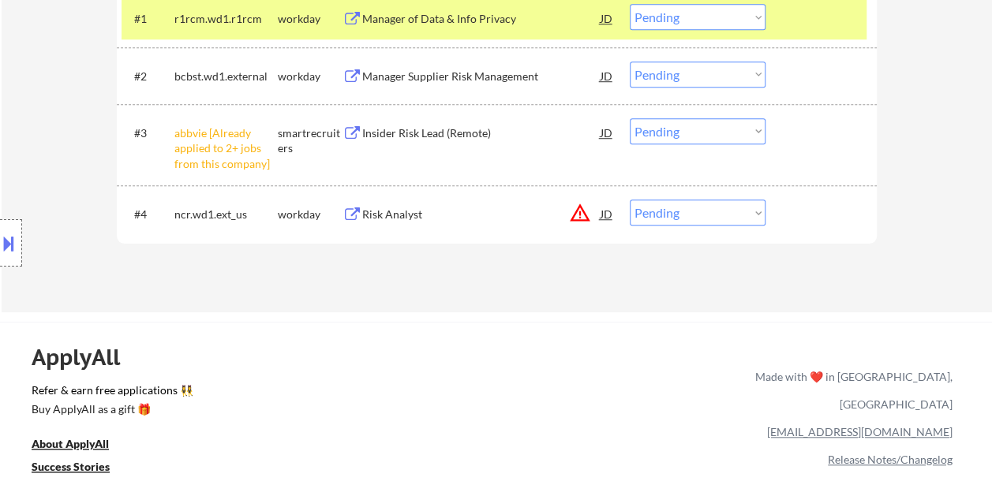
scroll to position [316, 0]
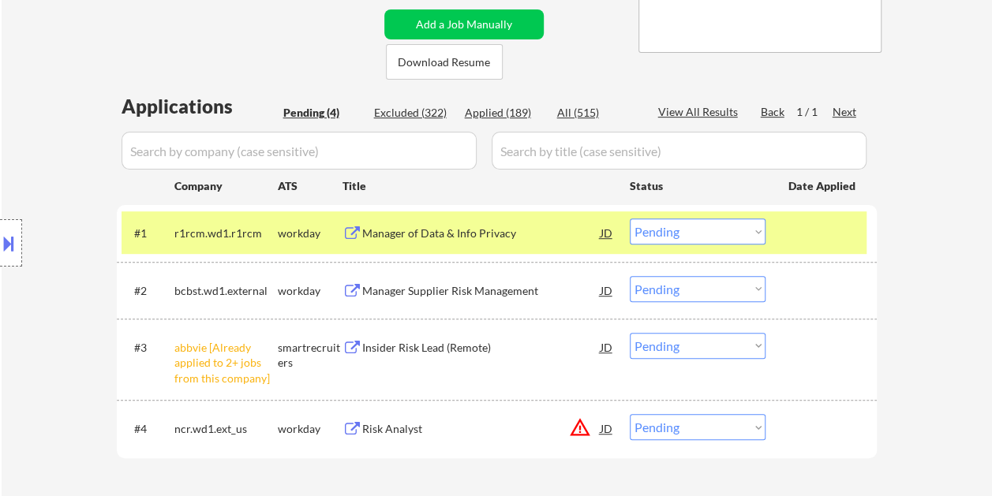
click at [433, 229] on div "Manager of Data & Info Privacy" at bounding box center [481, 234] width 238 height 16
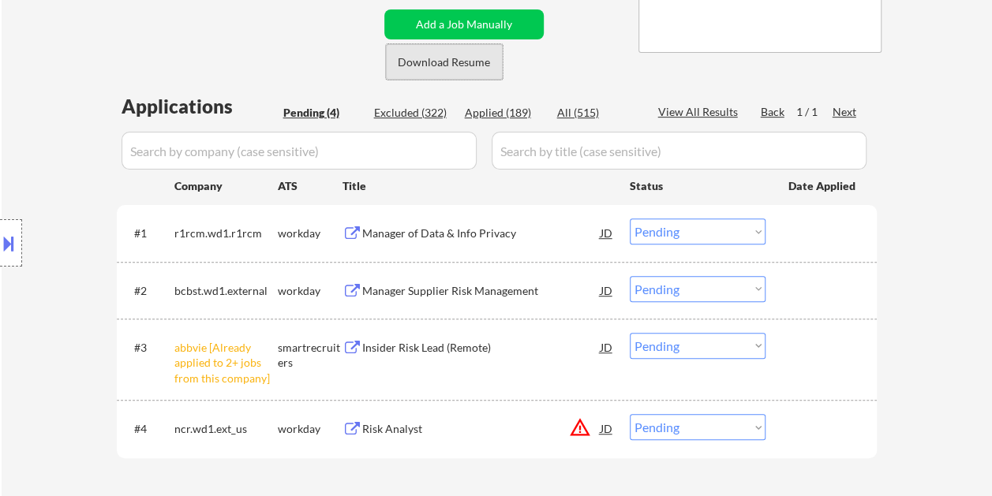
click at [423, 59] on button "Download Resume" at bounding box center [444, 62] width 117 height 36
click at [811, 237] on div at bounding box center [822, 233] width 69 height 28
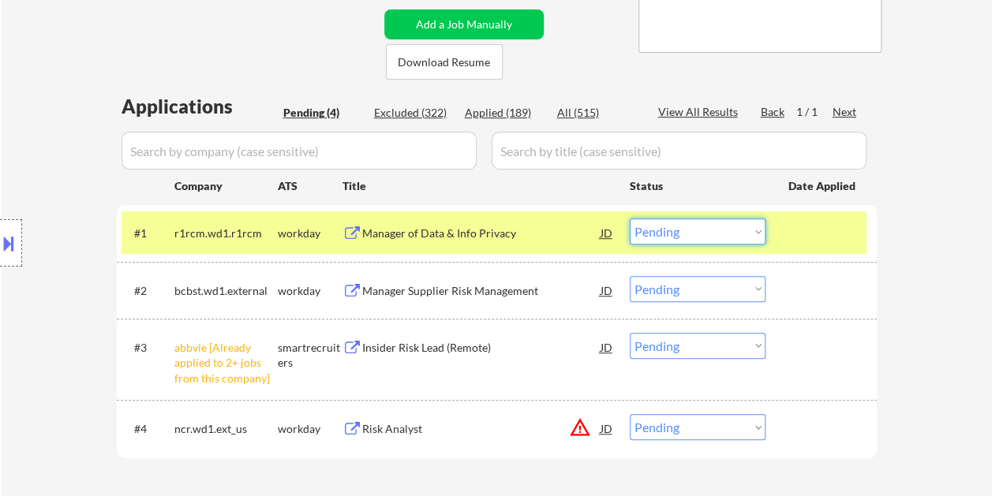
click at [763, 229] on select "Choose an option... Pending Applied Excluded (Questions) Excluded (Expired) Exc…" at bounding box center [698, 232] width 136 height 26
click at [630, 219] on select "Choose an option... Pending Applied Excluded (Questions) Excluded (Expired) Exc…" at bounding box center [698, 232] width 136 height 26
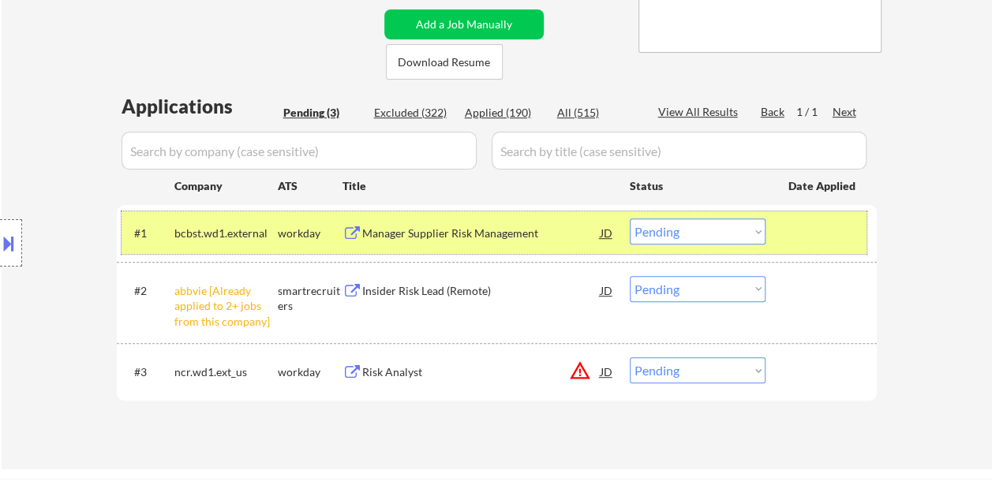
click at [801, 231] on div at bounding box center [822, 233] width 69 height 28
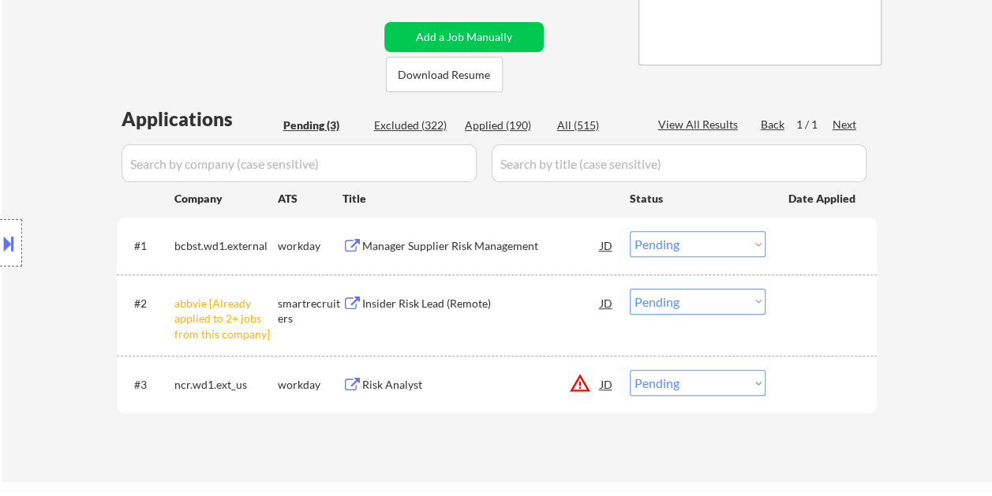
scroll to position [395, 0]
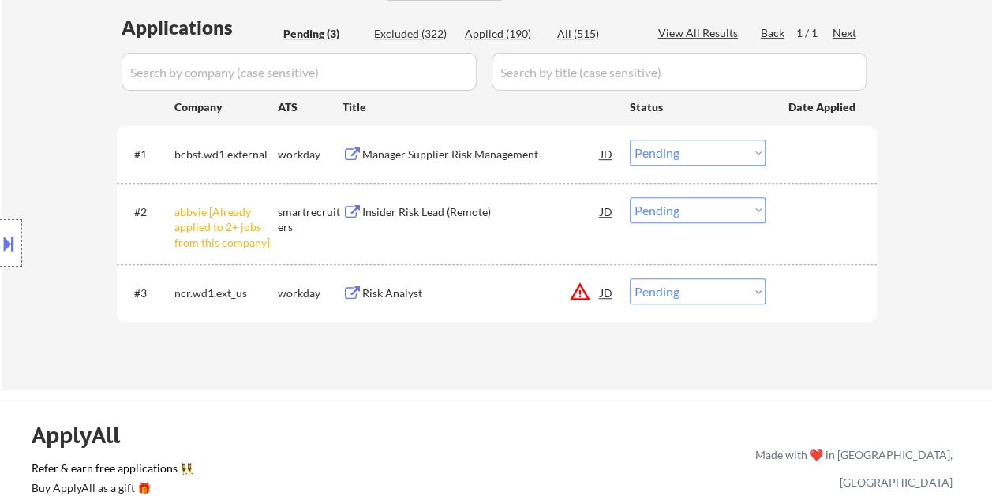
click at [487, 151] on div "Manager Supplier Risk Management" at bounding box center [481, 155] width 238 height 16
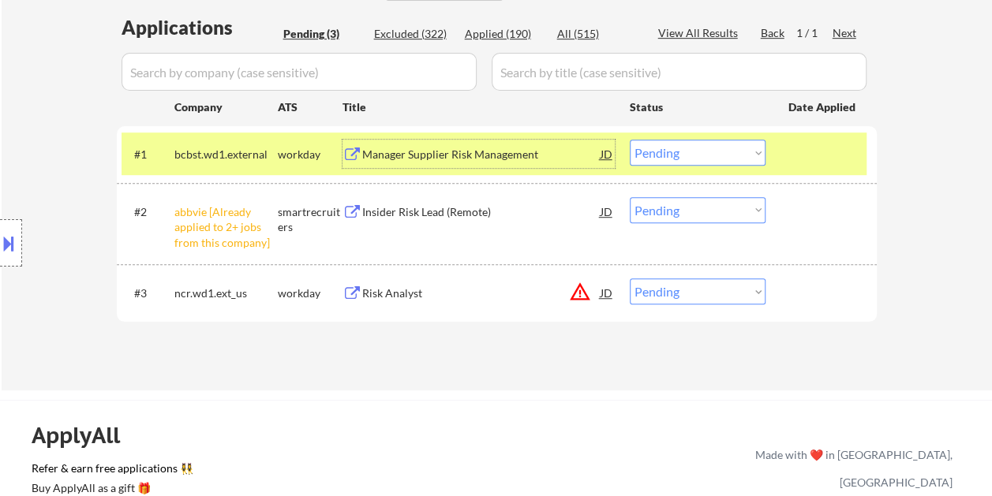
click at [754, 151] on select "Choose an option... Pending Applied Excluded (Questions) Excluded (Expired) Exc…" at bounding box center [698, 153] width 136 height 26
click at [630, 140] on select "Choose an option... Pending Applied Excluded (Questions) Excluded (Expired) Exc…" at bounding box center [698, 153] width 136 height 26
select select ""pending""
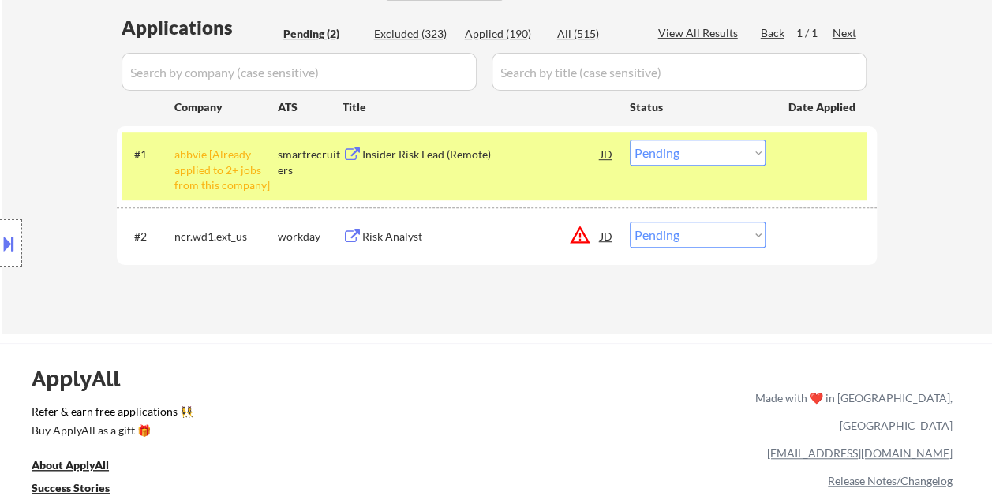
click at [438, 237] on div "Risk Analyst" at bounding box center [481, 237] width 238 height 16
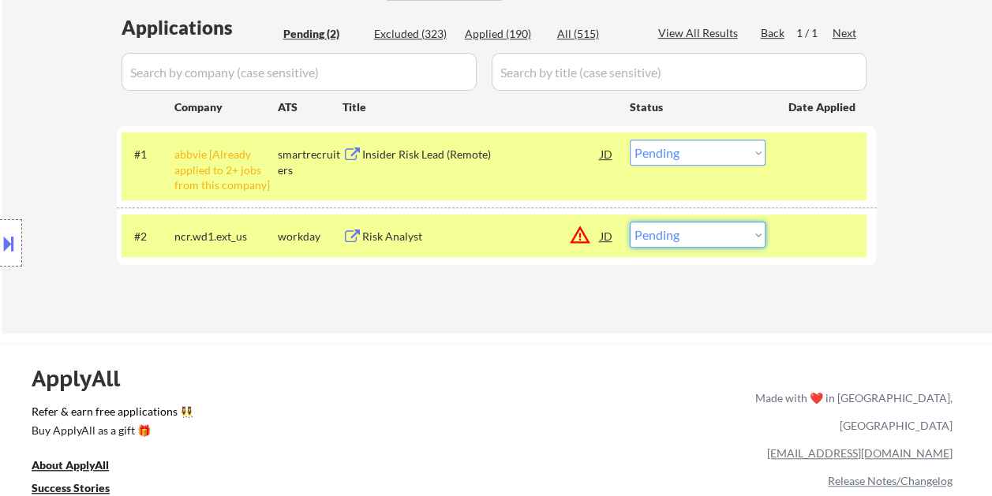
click at [750, 238] on select "Choose an option... Pending Applied Excluded (Questions) Excluded (Expired) Exc…" at bounding box center [698, 235] width 136 height 26
select select ""excluded__bad_match_""
click at [630, 222] on select "Choose an option... Pending Applied Excluded (Questions) Excluded (Expired) Exc…" at bounding box center [698, 235] width 136 height 26
click at [507, 334] on div "← Return to /applysquad Mailslurp Inbox Job Search Builder Kodili Nnadozie User…" at bounding box center [496, 373] width 992 height 1537
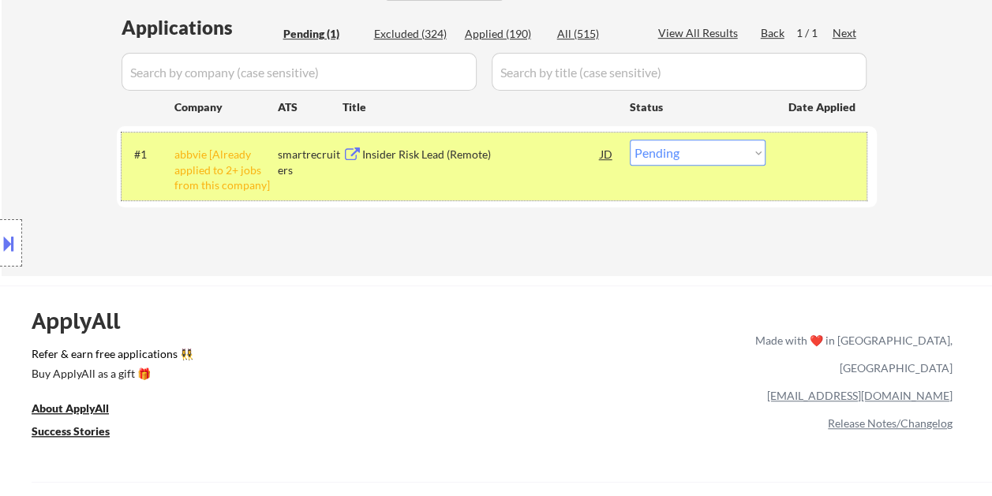
click at [454, 170] on div "#1 abbvie [Already applied to 2+ jobs from this company] smartrecruiters Inside…" at bounding box center [494, 167] width 745 height 68
drag, startPoint x: 454, startPoint y: 170, endPoint x: 414, endPoint y: 256, distance: 95.0
click at [421, 166] on div "Insider Risk Lead (Remote)" at bounding box center [481, 154] width 238 height 28
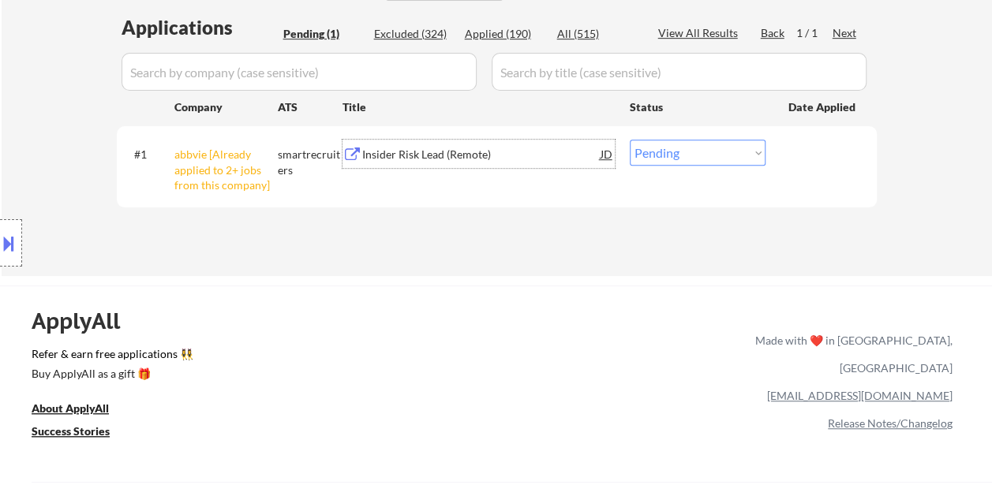
drag, startPoint x: 787, startPoint y: 164, endPoint x: 759, endPoint y: 154, distance: 30.2
click at [787, 163] on div "#1 abbvie [Already applied to 2+ jobs from this company] smartrecruiters Inside…" at bounding box center [494, 167] width 745 height 68
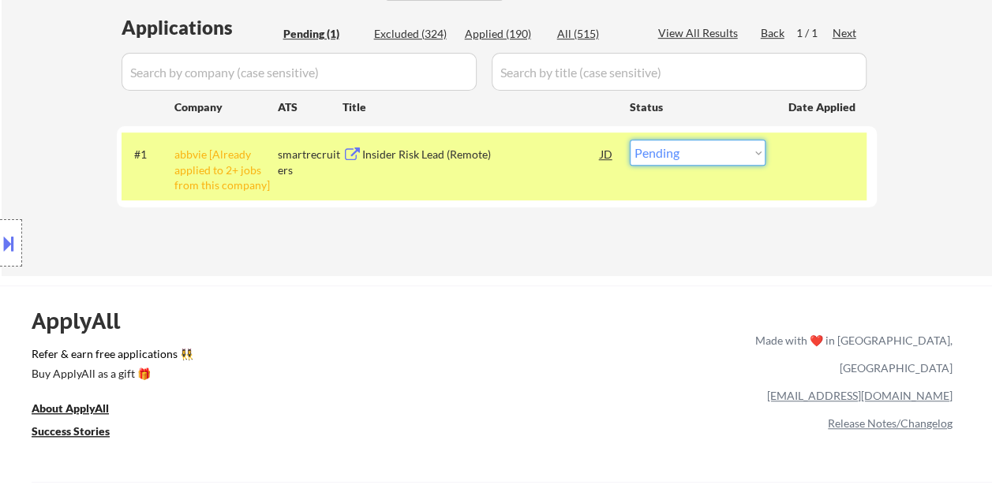
click at [754, 153] on select "Choose an option... Pending Applied Excluded (Questions) Excluded (Expired) Exc…" at bounding box center [698, 153] width 136 height 26
click at [630, 140] on select "Choose an option... Pending Applied Excluded (Questions) Excluded (Expired) Exc…" at bounding box center [698, 153] width 136 height 26
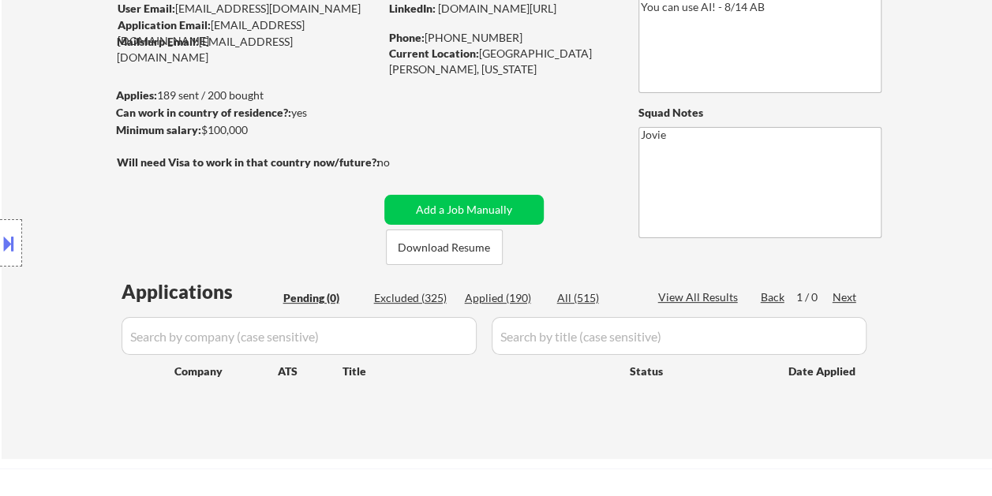
scroll to position [237, 0]
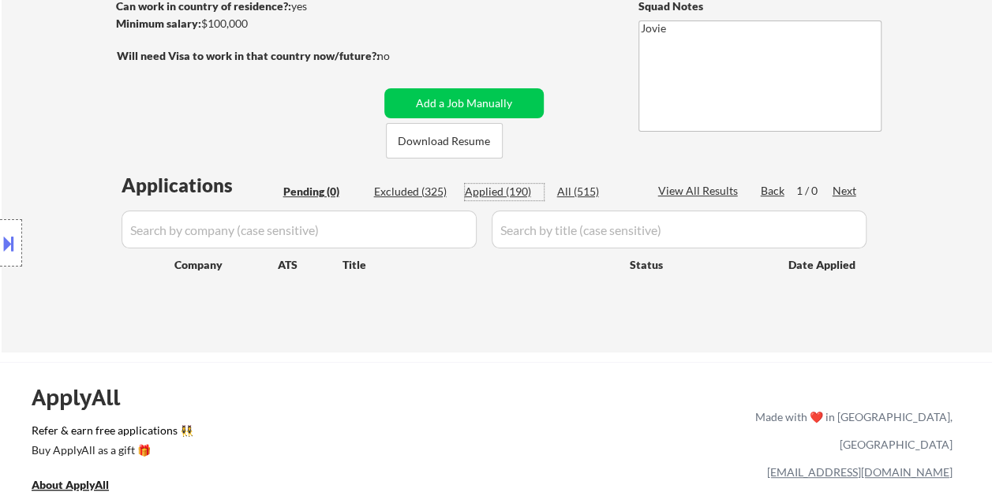
click at [503, 193] on div "Applied (190)" at bounding box center [504, 192] width 79 height 16
select select ""applied""
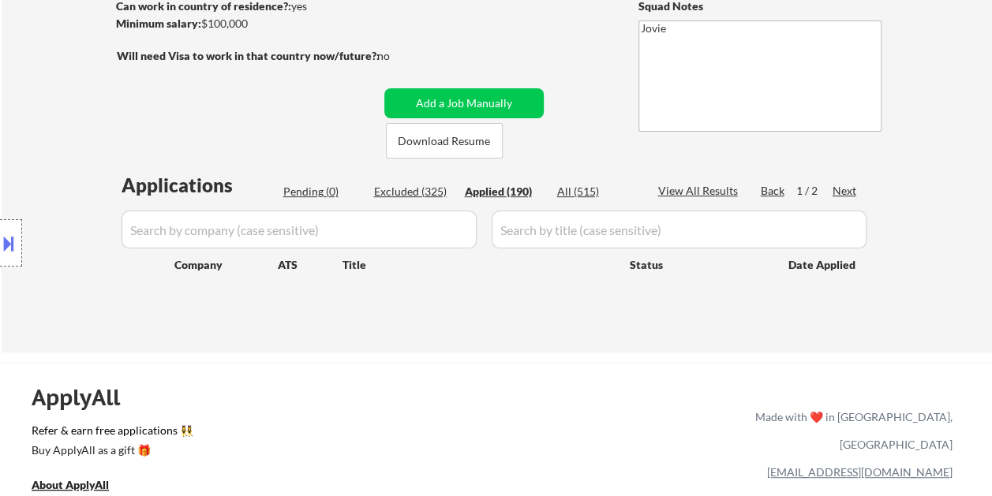
select select ""applied""
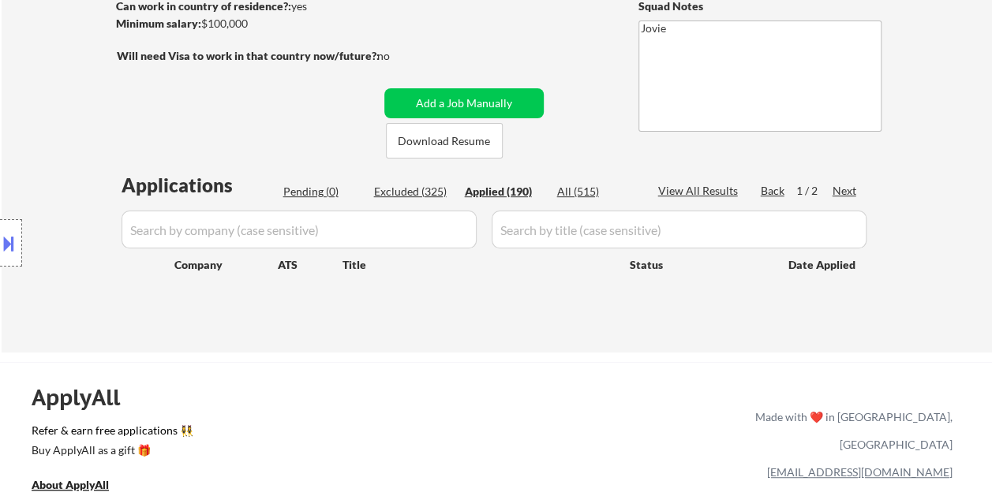
select select ""applied""
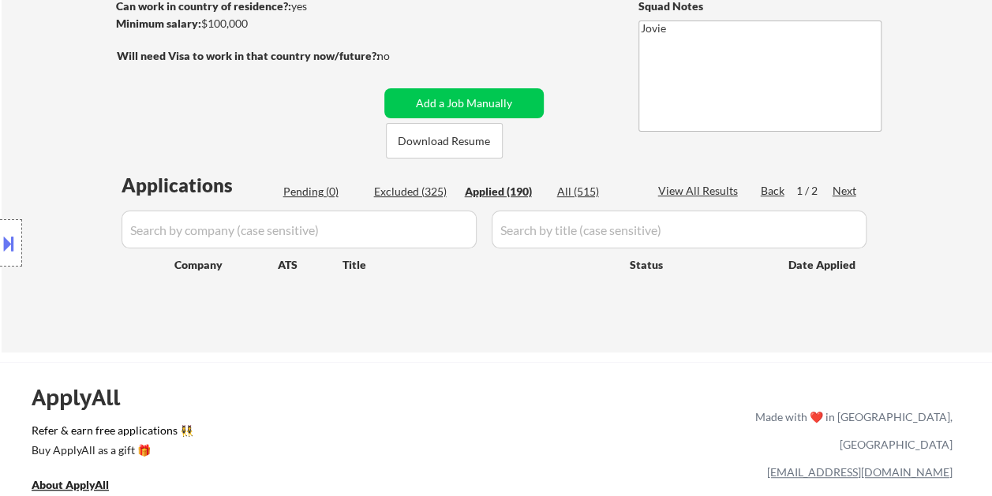
select select ""applied""
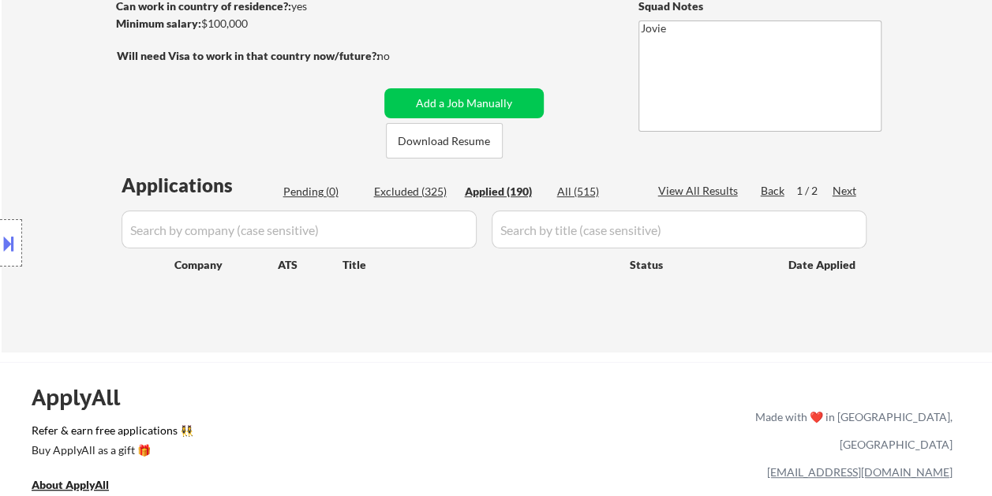
select select ""applied""
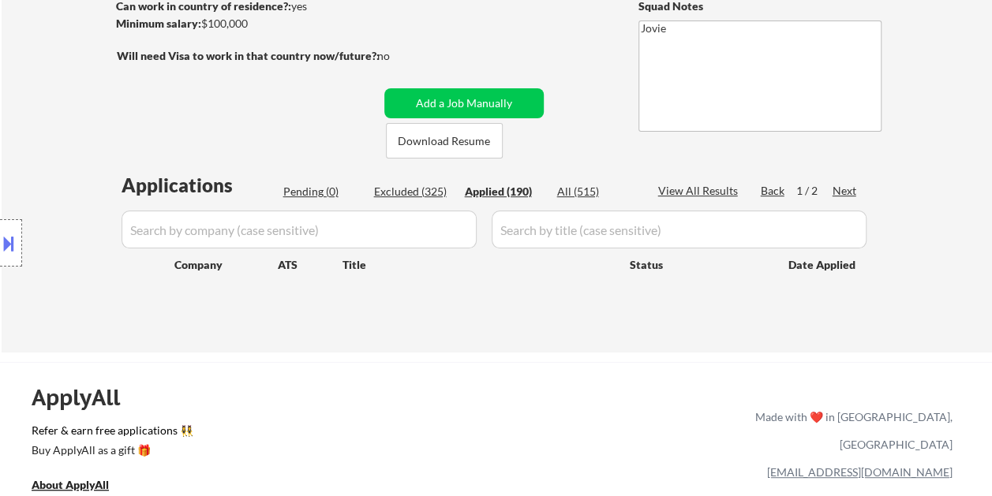
select select ""applied""
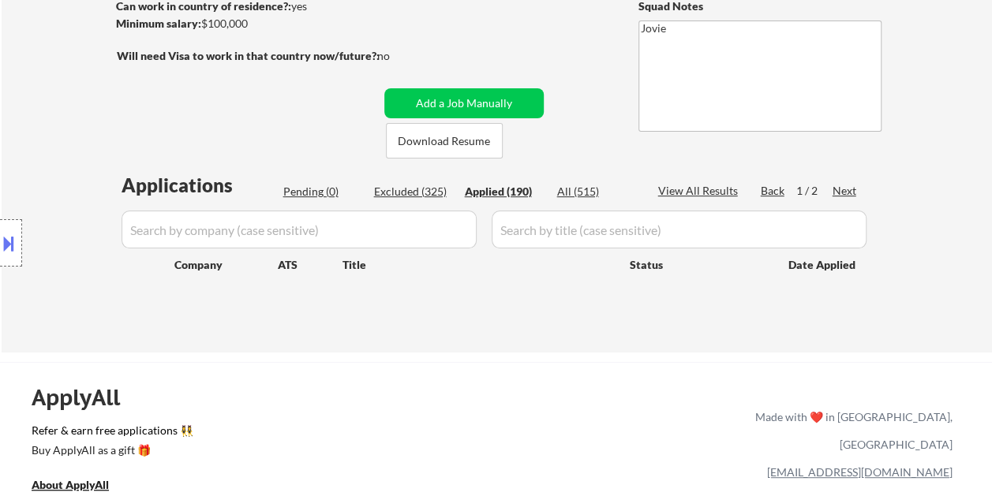
select select ""applied""
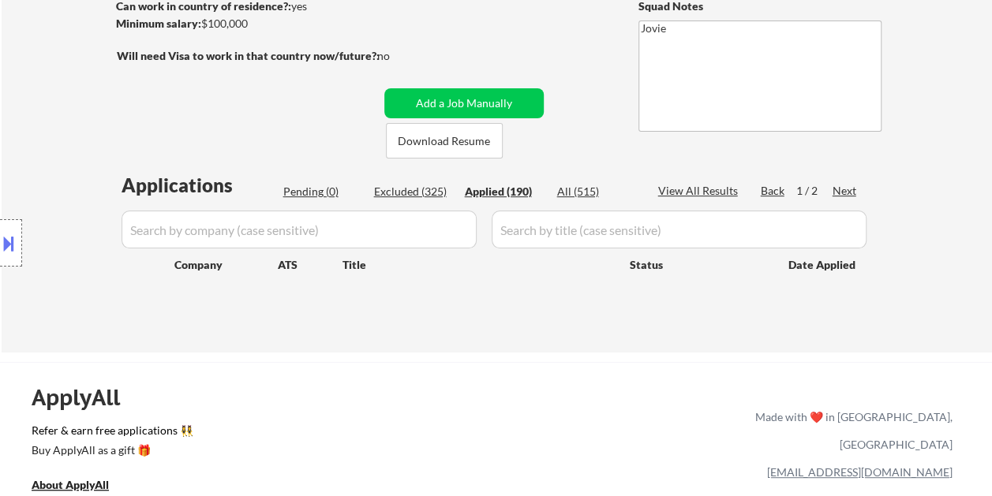
select select ""applied""
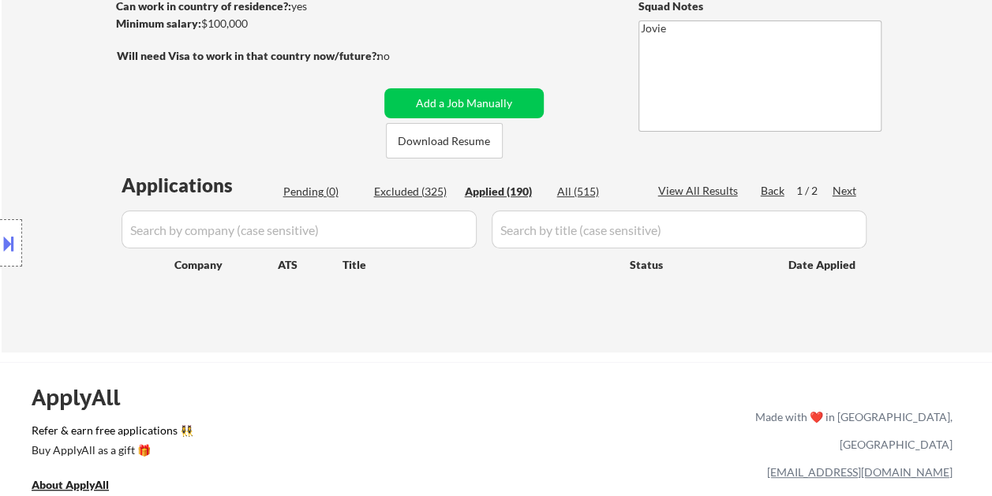
select select ""applied""
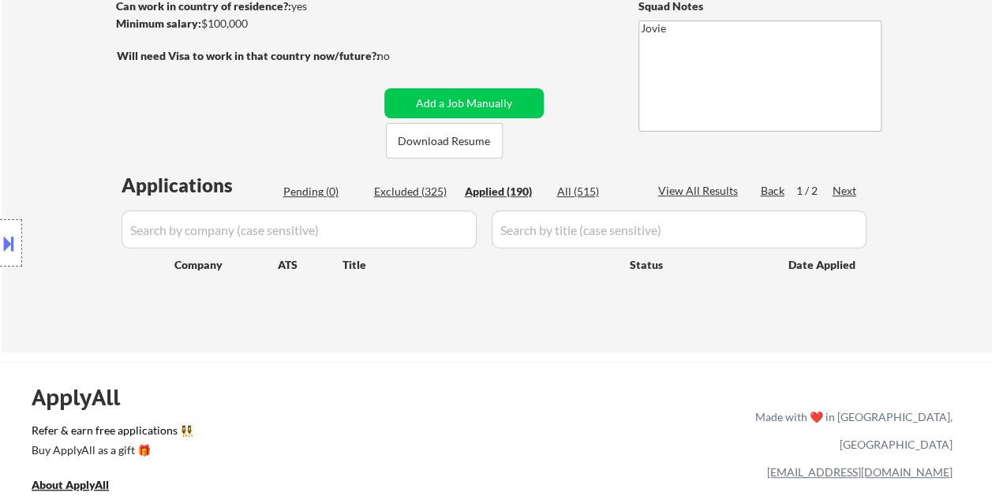
select select ""applied""
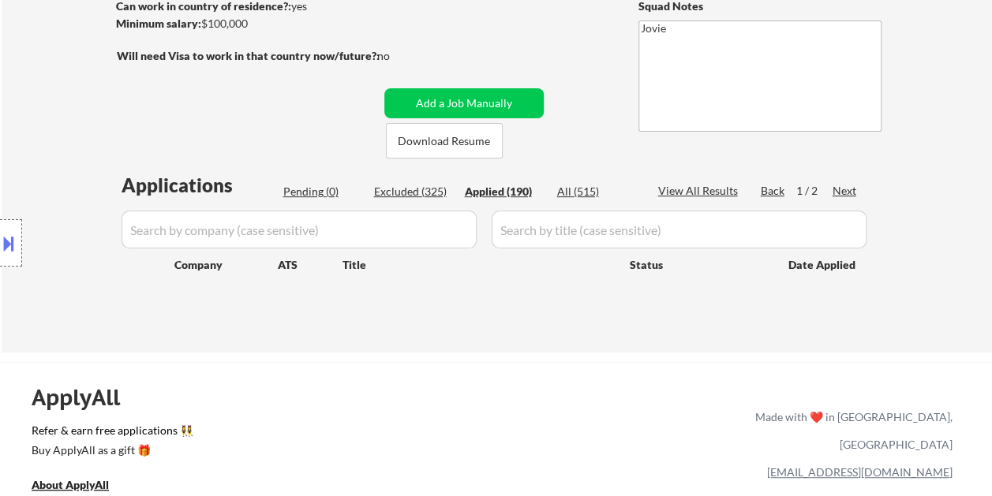
select select ""applied""
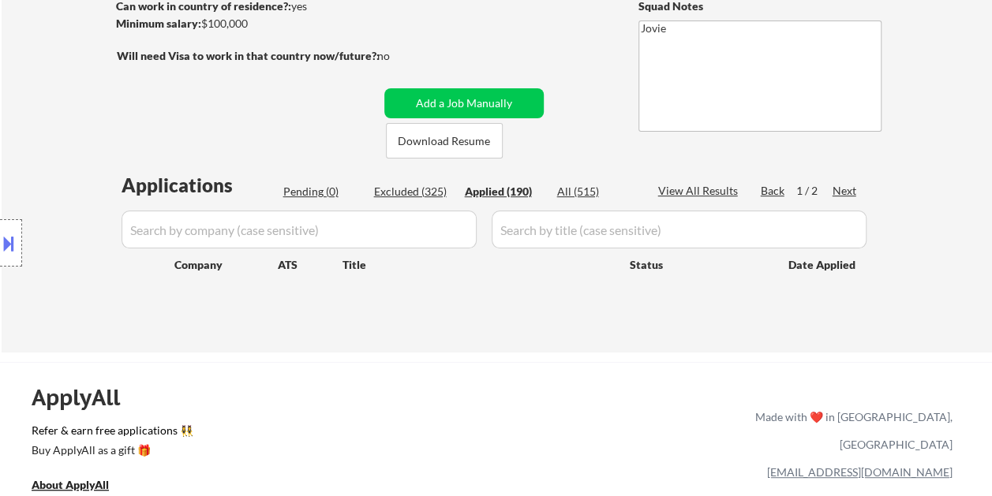
select select ""applied""
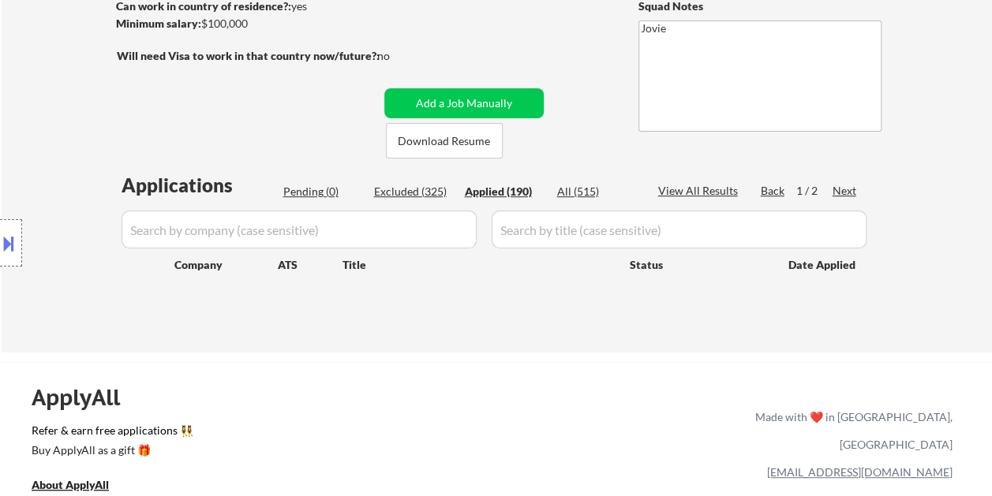
select select ""applied""
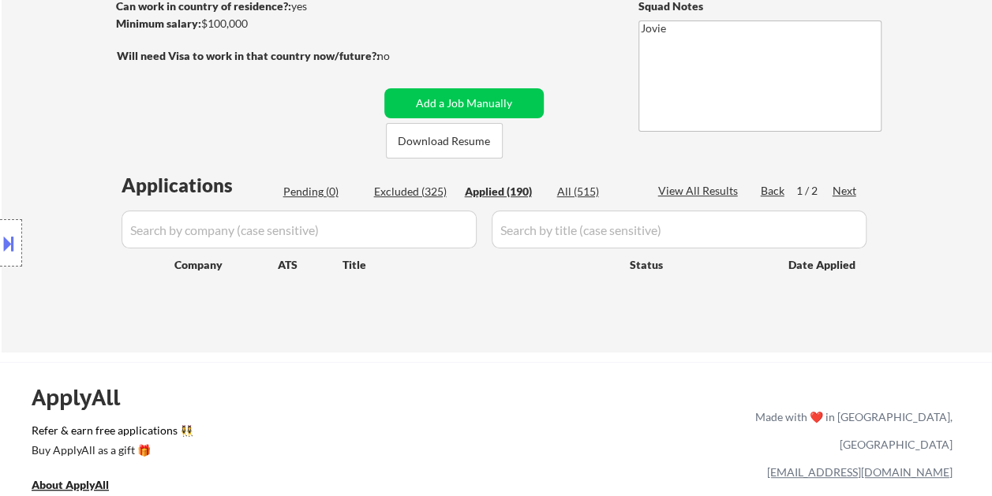
select select ""applied""
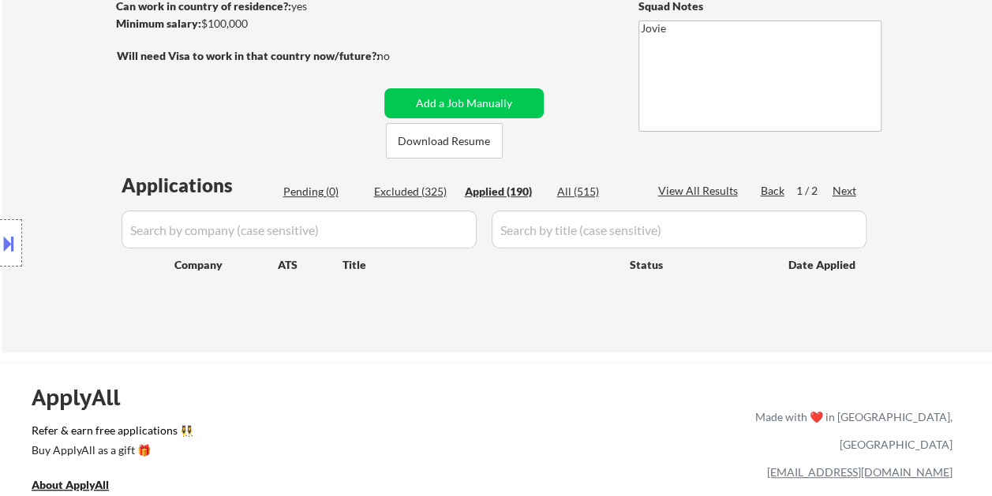
select select ""applied""
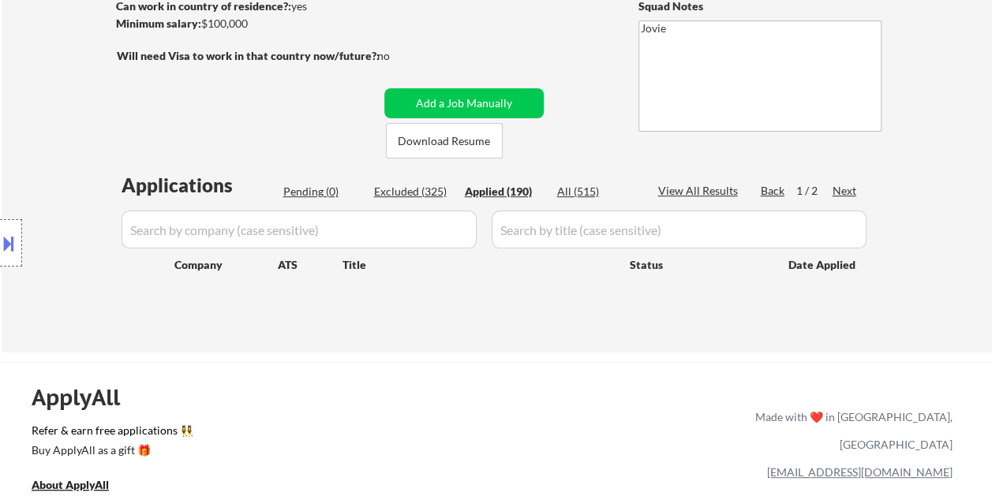
select select ""applied""
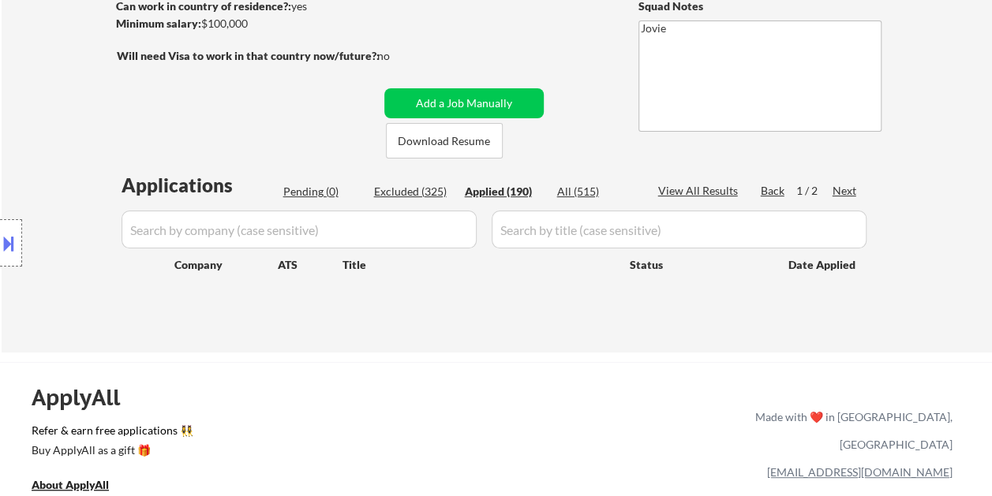
select select ""applied""
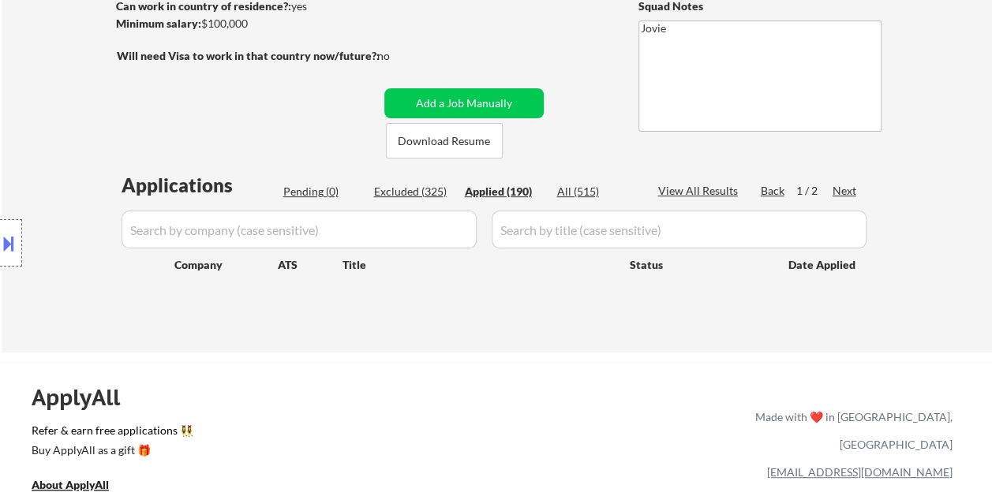
select select ""applied""
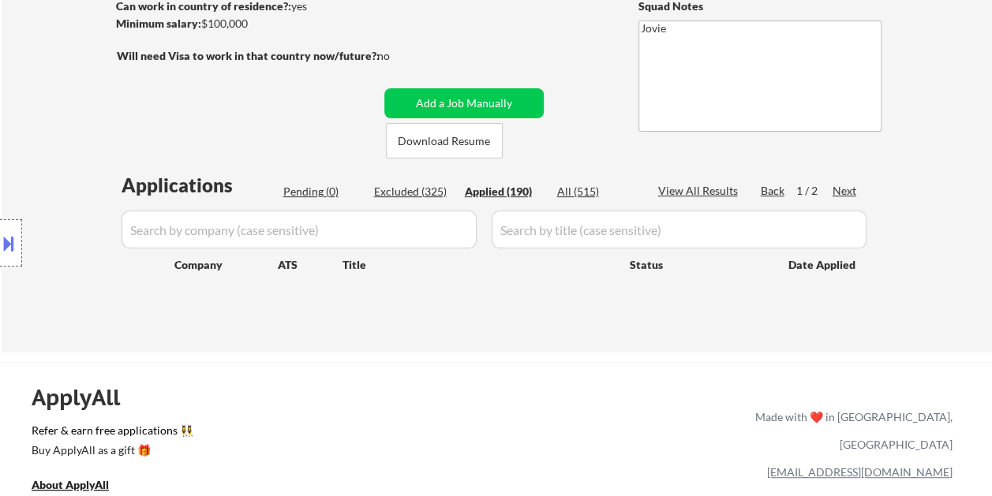
select select ""applied""
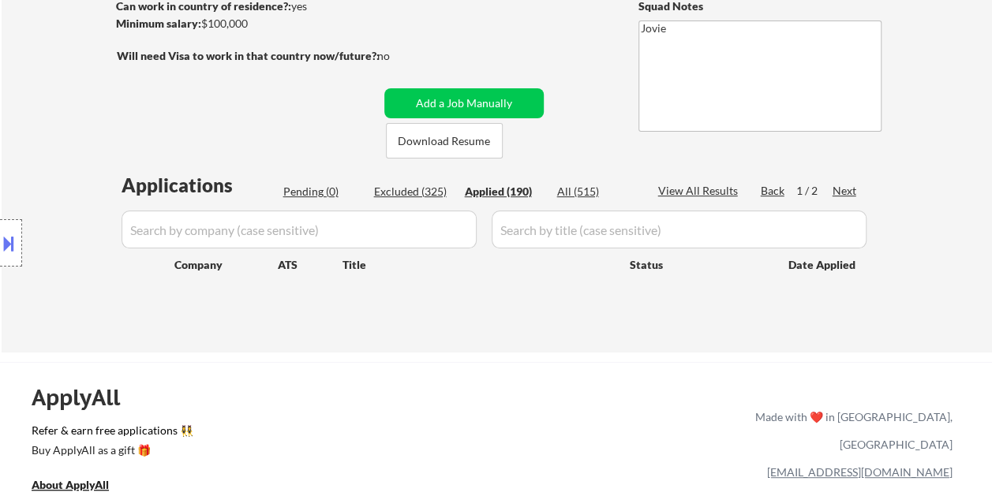
select select ""applied""
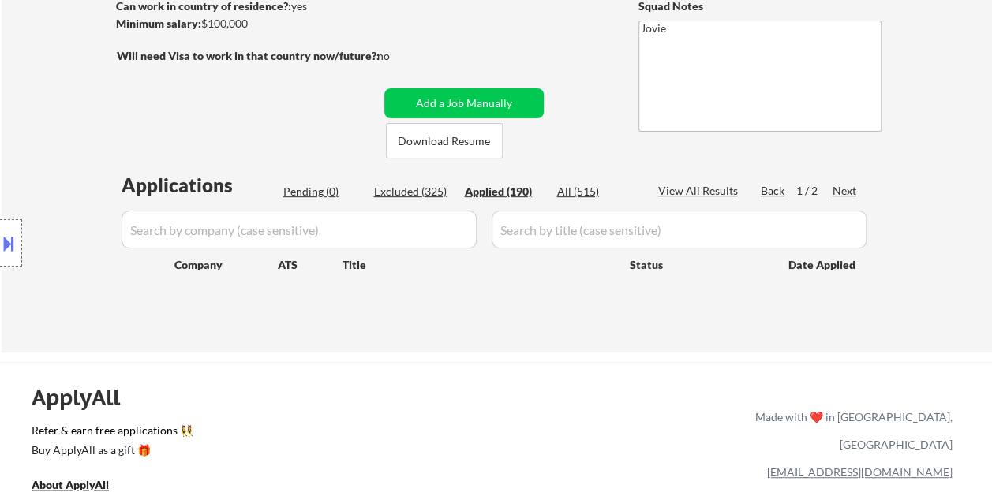
select select ""applied""
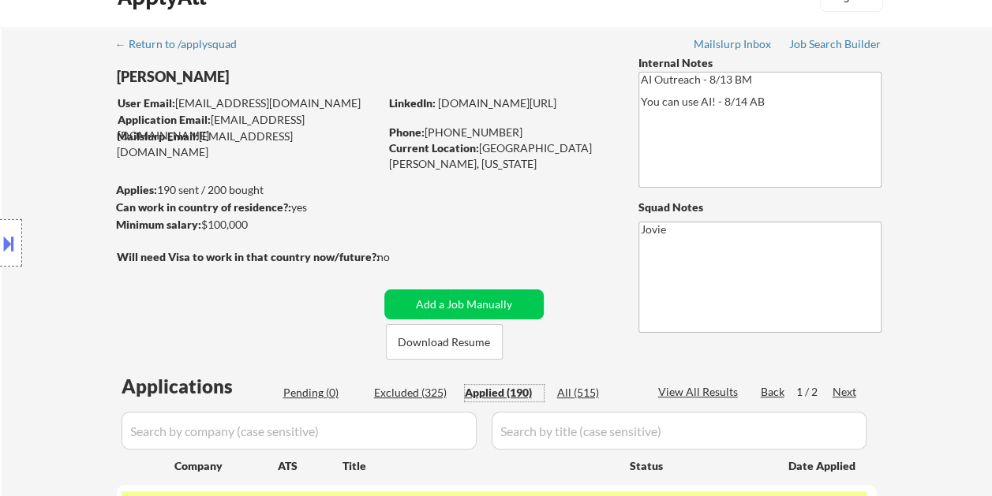
scroll to position [0, 0]
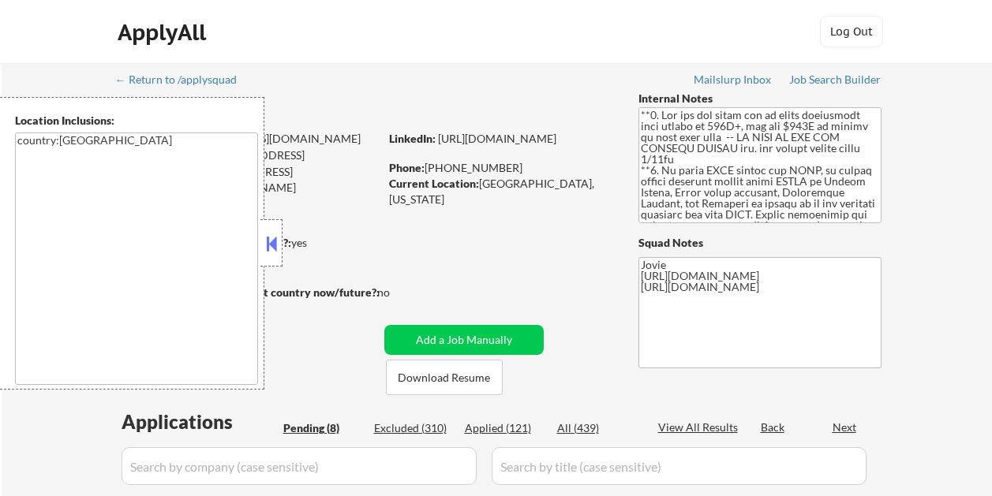
select select ""pending""
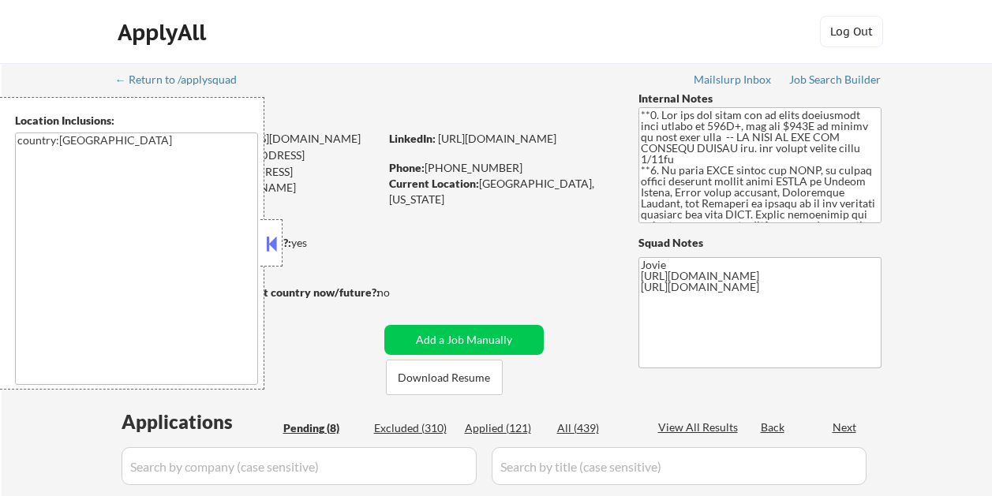
select select ""pending""
click at [275, 241] on button at bounding box center [271, 244] width 17 height 24
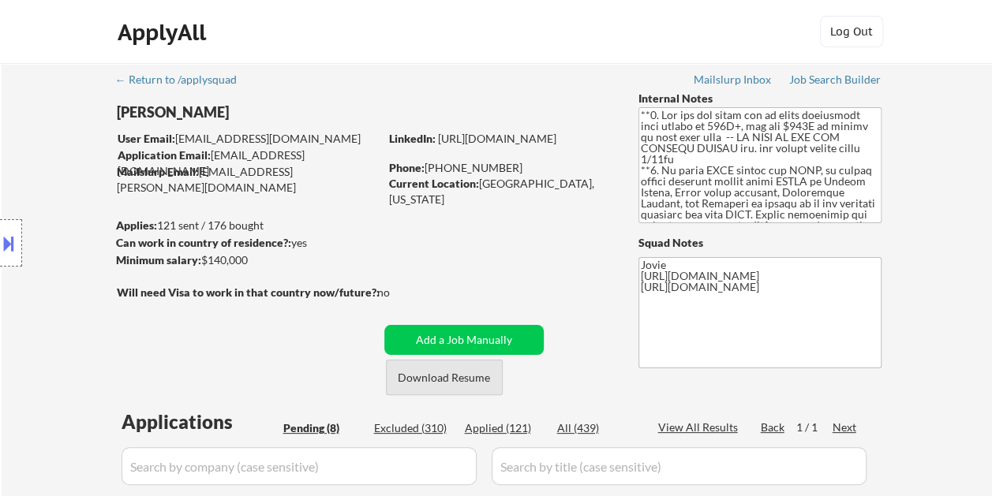
drag, startPoint x: 423, startPoint y: 380, endPoint x: 364, endPoint y: 332, distance: 76.3
click at [423, 380] on button "Download Resume" at bounding box center [444, 378] width 117 height 36
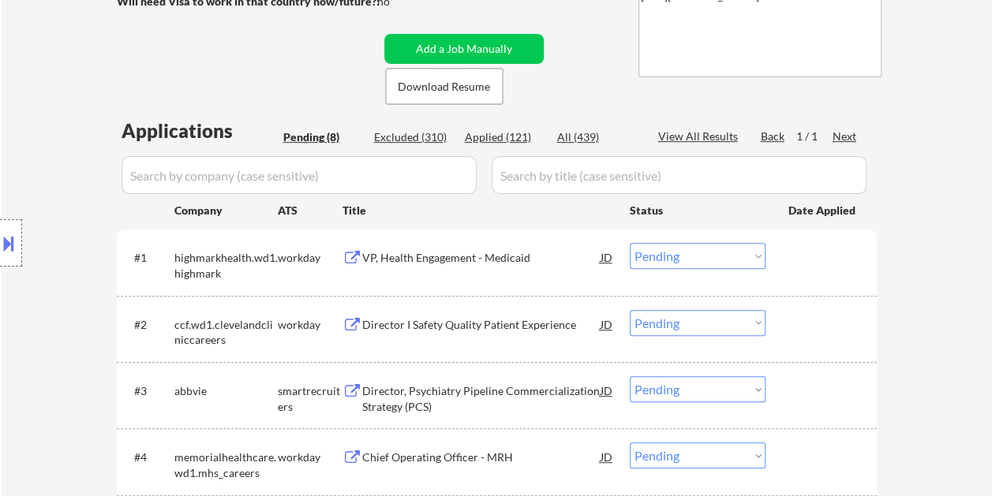
scroll to position [316, 0]
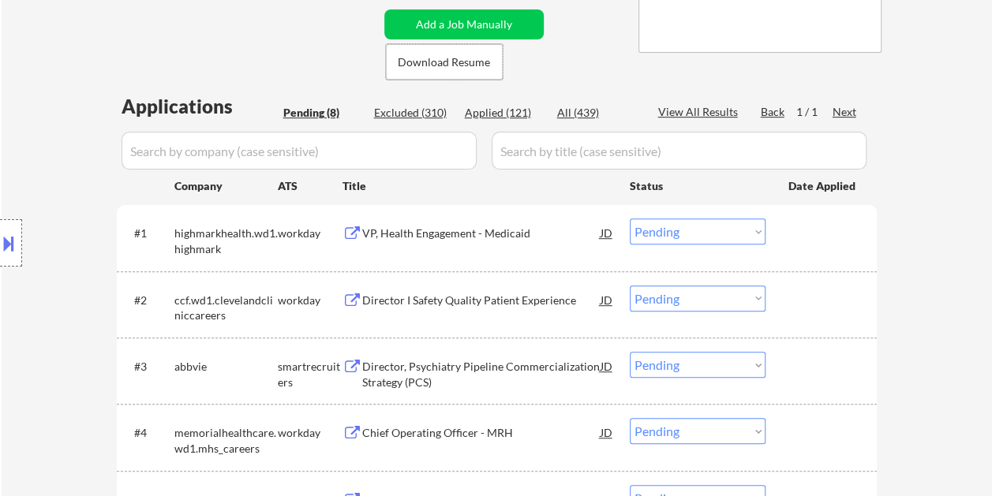
click at [431, 232] on div "VP, Health Engagement - Medicaid" at bounding box center [481, 234] width 238 height 16
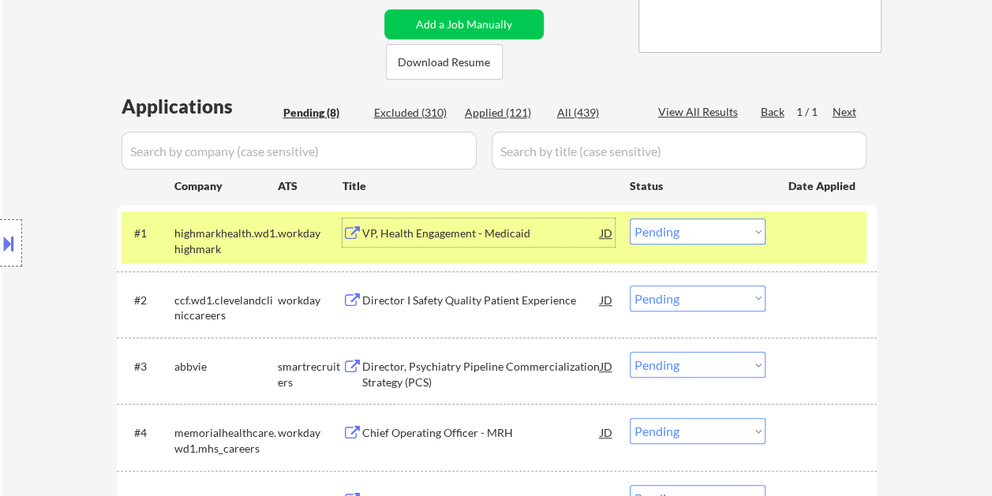
click at [756, 226] on select "Choose an option... Pending Applied Excluded (Questions) Excluded (Expired) Exc…" at bounding box center [698, 232] width 136 height 26
click at [630, 219] on select "Choose an option... Pending Applied Excluded (Questions) Excluded (Expired) Exc…" at bounding box center [698, 232] width 136 height 26
select select ""pending""
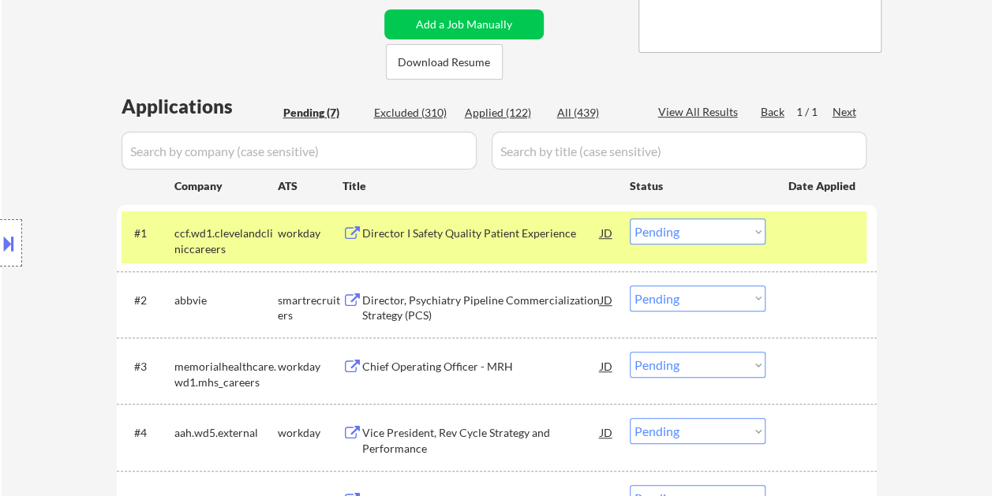
click at [434, 232] on div "Director I Safety Quality Patient Experience" at bounding box center [481, 234] width 238 height 16
